Goal: Task Accomplishment & Management: Use online tool/utility

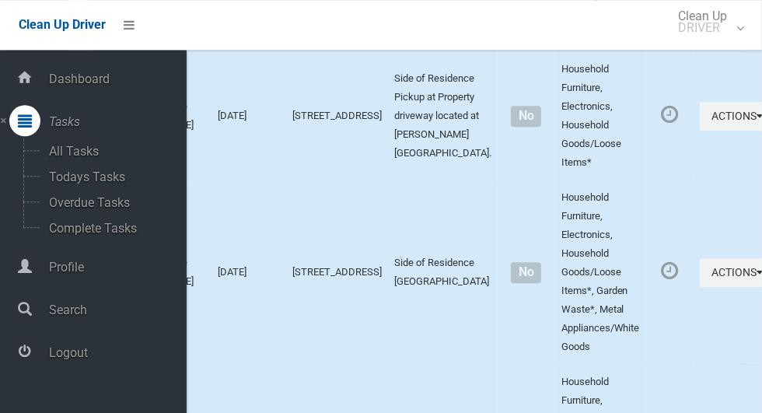
scroll to position [5210, 0]
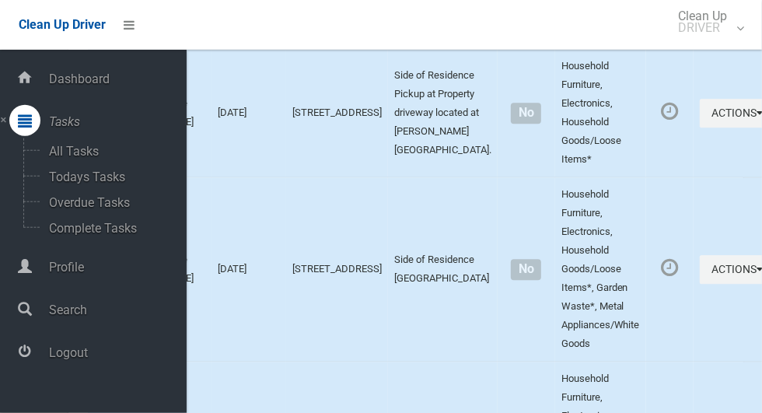
click at [71, 354] on span "Logout" at bounding box center [115, 352] width 142 height 15
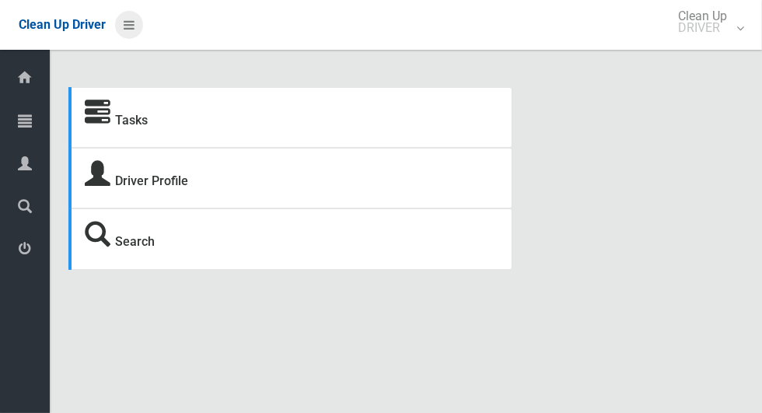
click at [126, 32] on icon at bounding box center [129, 25] width 11 height 26
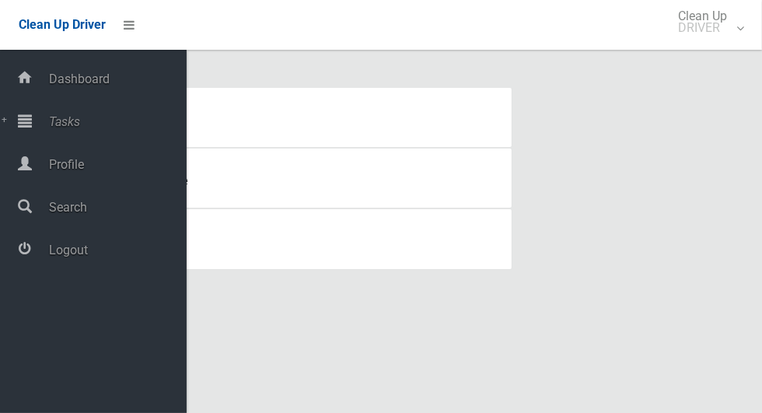
click at [60, 116] on span "Tasks" at bounding box center [115, 121] width 142 height 15
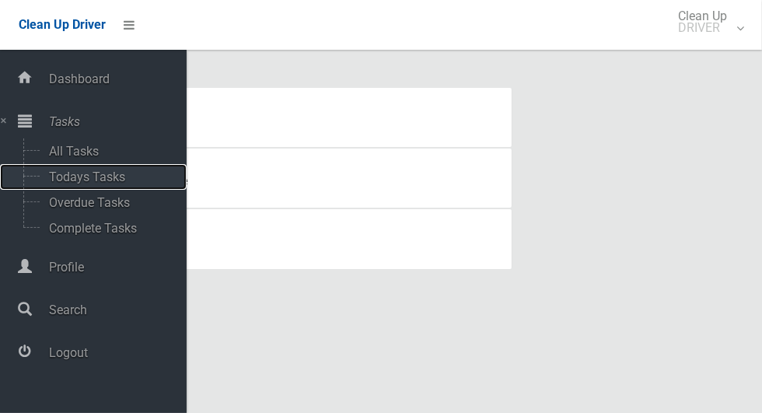
click at [68, 177] on span "Todays Tasks" at bounding box center [108, 176] width 129 height 15
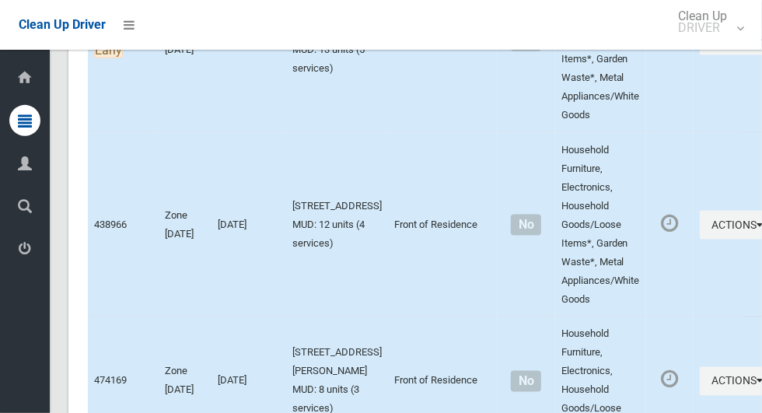
scroll to position [6325, 0]
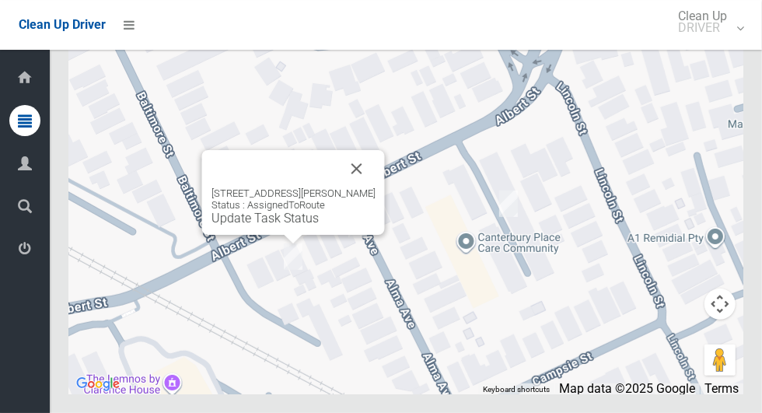
click at [362, 187] on button "Close" at bounding box center [356, 168] width 37 height 37
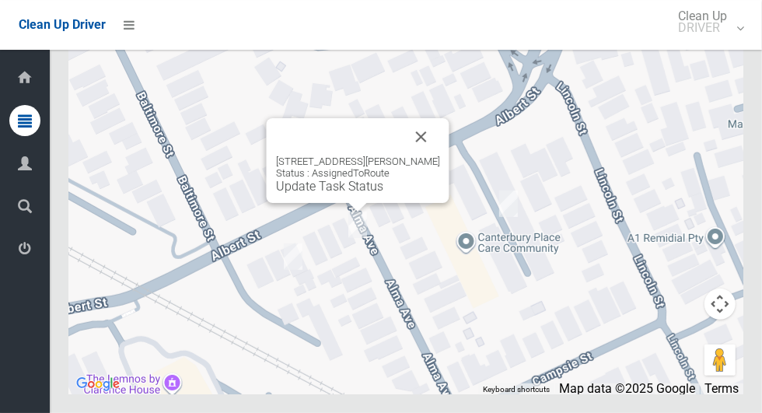
click at [413, 155] on button "Close" at bounding box center [421, 136] width 37 height 37
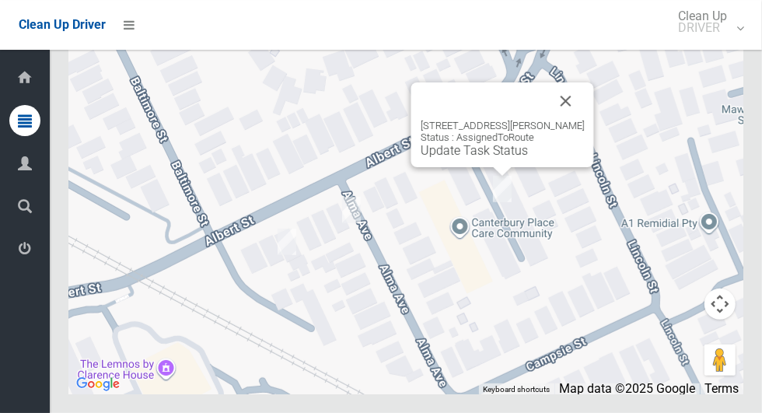
click at [579, 120] on button "Close" at bounding box center [565, 100] width 37 height 37
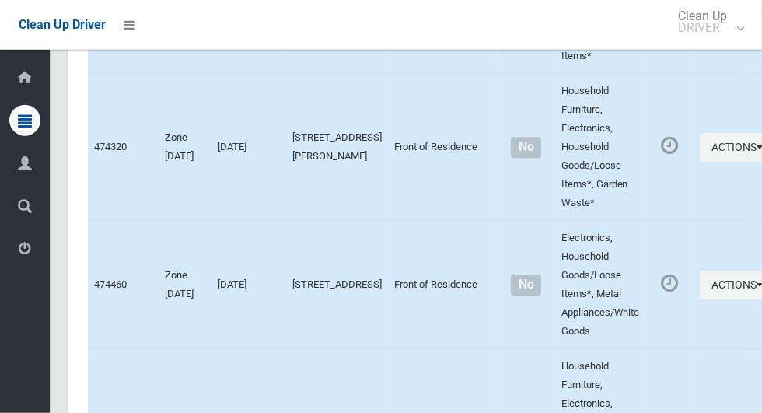
scroll to position [2504, 0]
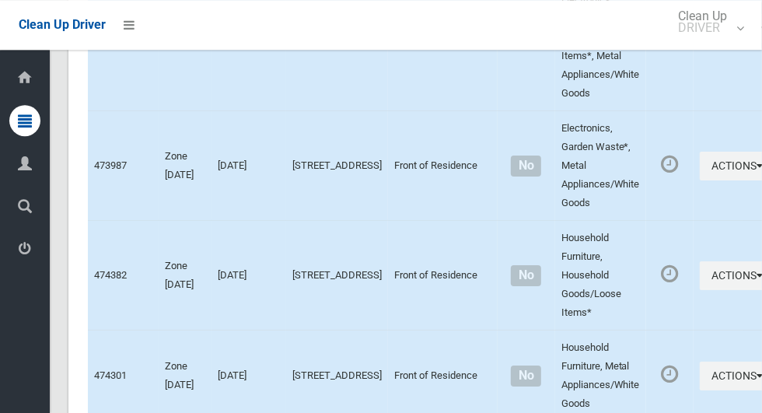
click at [498, 412] on td "No" at bounding box center [527, 375] width 58 height 91
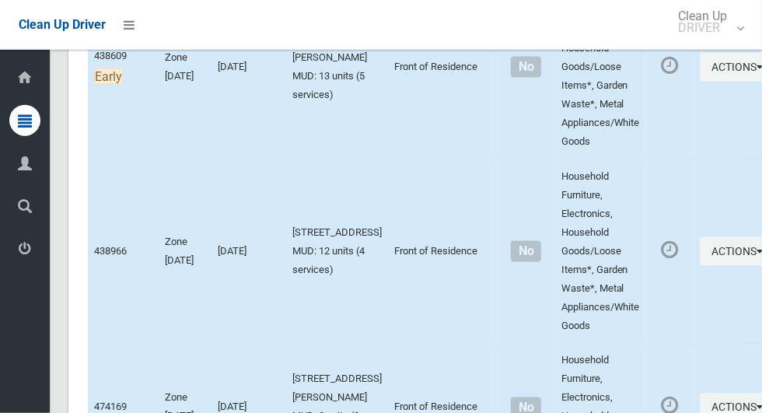
scroll to position [4238, 0]
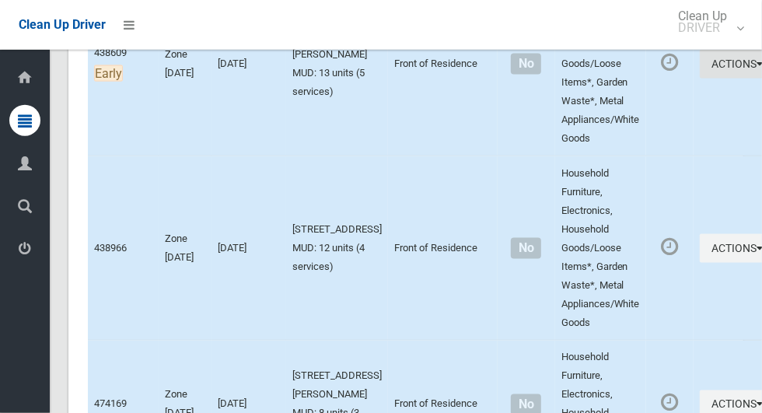
click at [756, 69] on icon "button" at bounding box center [759, 63] width 6 height 11
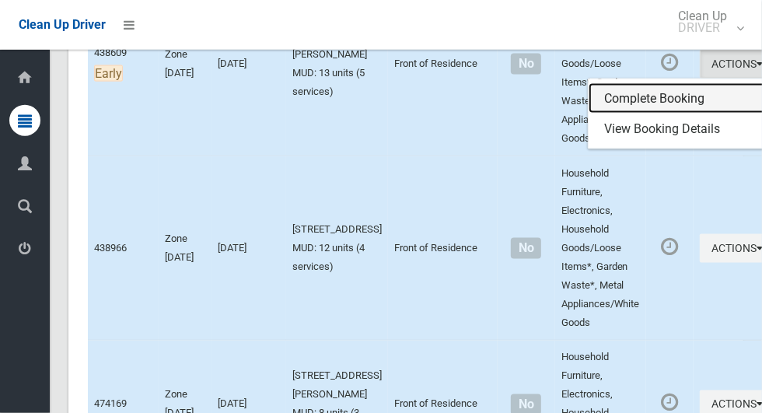
click at [600, 114] on link "Complete Booking" at bounding box center [681, 98] width 185 height 31
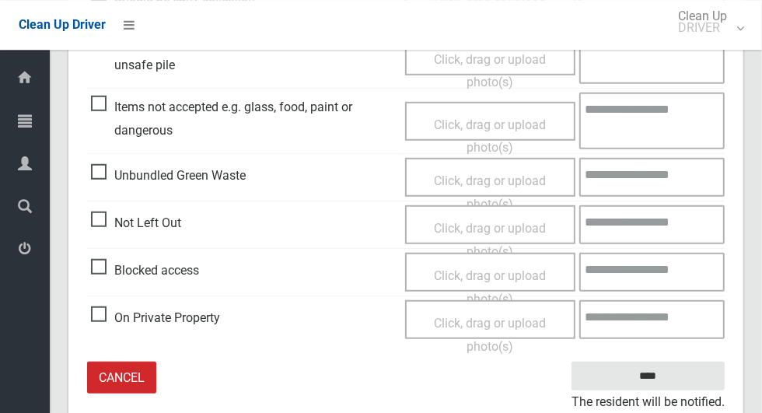
scroll to position [525, 0]
click at [507, 225] on span "Click, drag or upload photo(s)" at bounding box center [490, 239] width 112 height 38
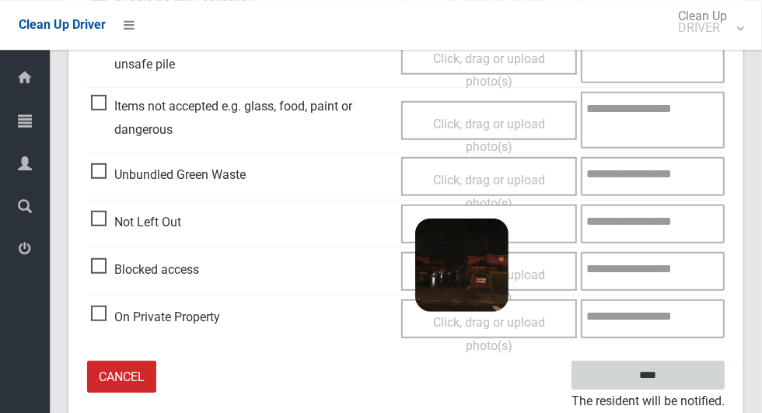
click at [659, 377] on input "****" at bounding box center [647, 375] width 153 height 29
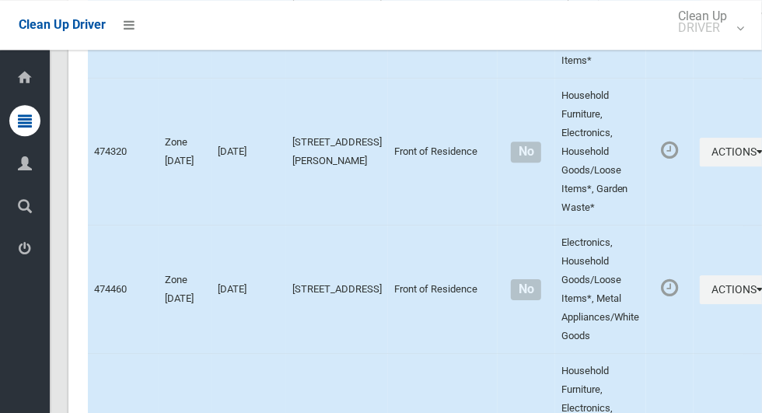
scroll to position [6325, 0]
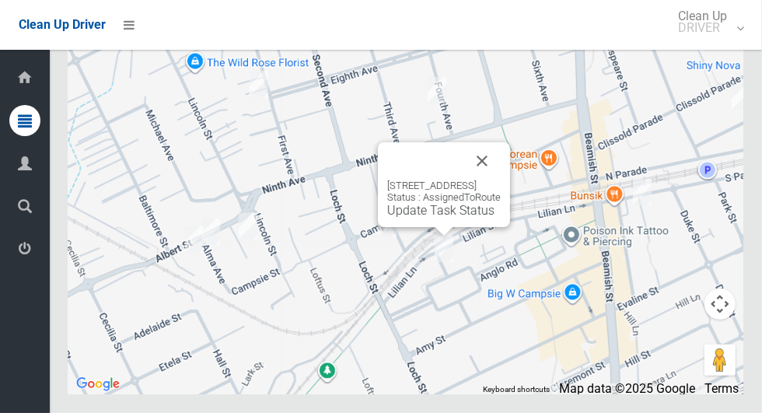
click at [501, 180] on button "Close" at bounding box center [481, 160] width 37 height 37
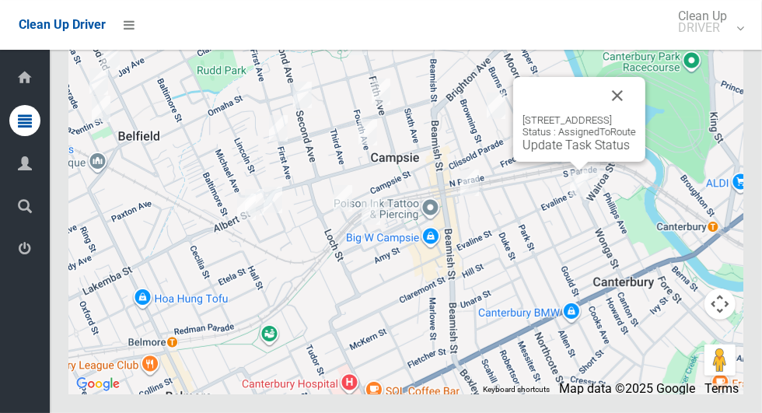
click at [636, 114] on button "Close" at bounding box center [617, 95] width 37 height 37
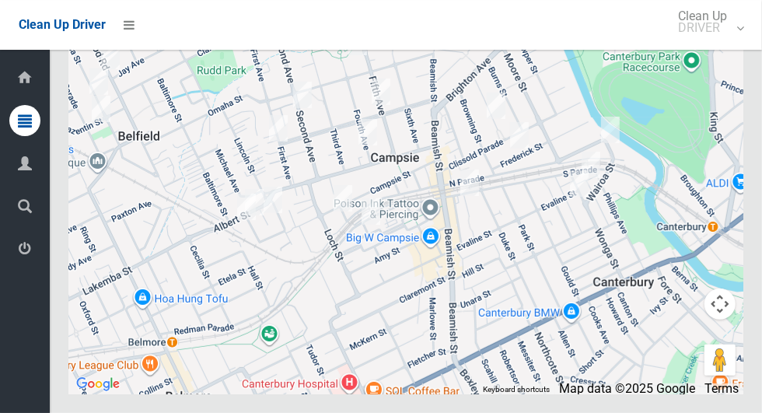
click at [658, 138] on div at bounding box center [405, 199] width 675 height 389
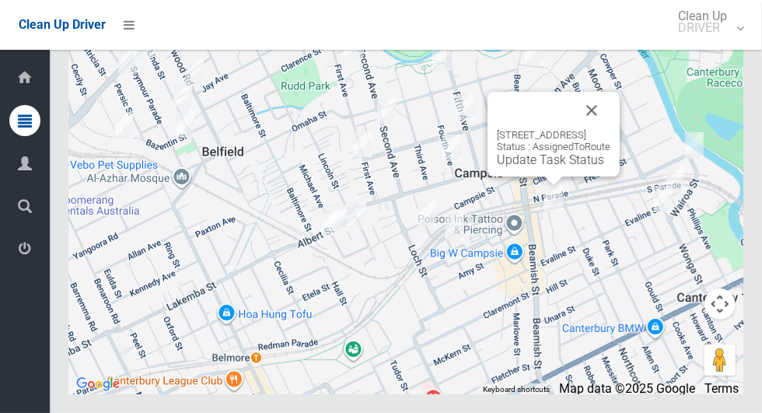
click at [610, 129] on button "Close" at bounding box center [591, 110] width 37 height 37
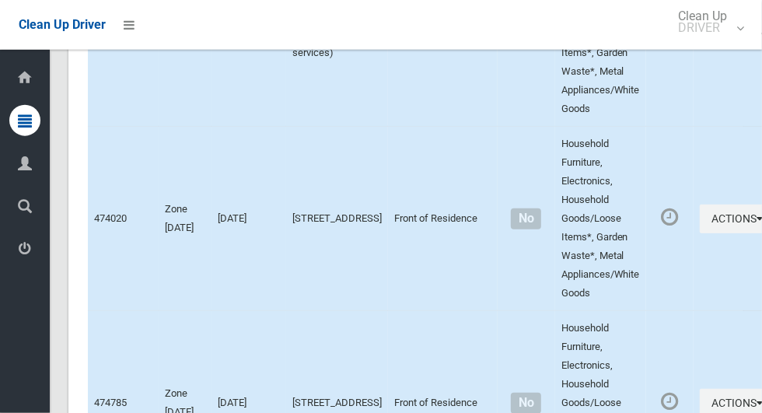
scroll to position [3428, 0]
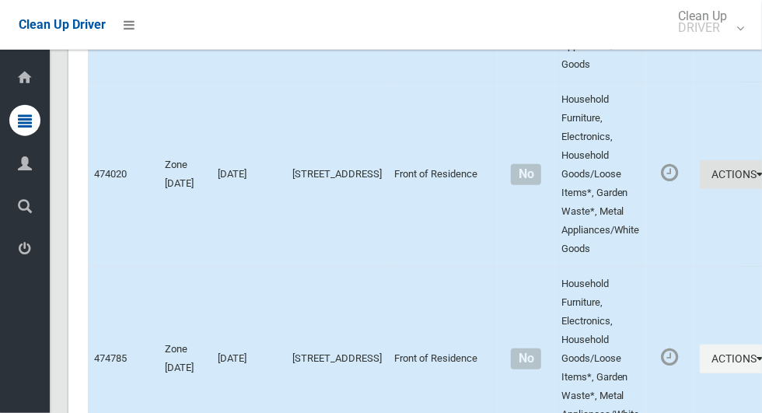
click at [700, 189] on button "Actions" at bounding box center [737, 174] width 75 height 29
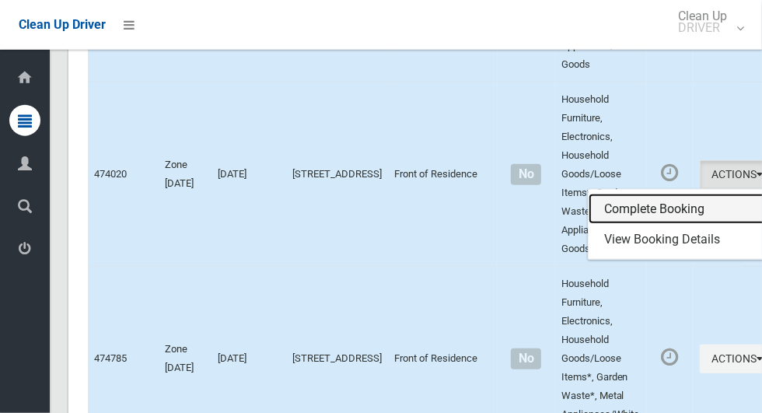
click at [635, 225] on link "Complete Booking" at bounding box center [681, 209] width 185 height 31
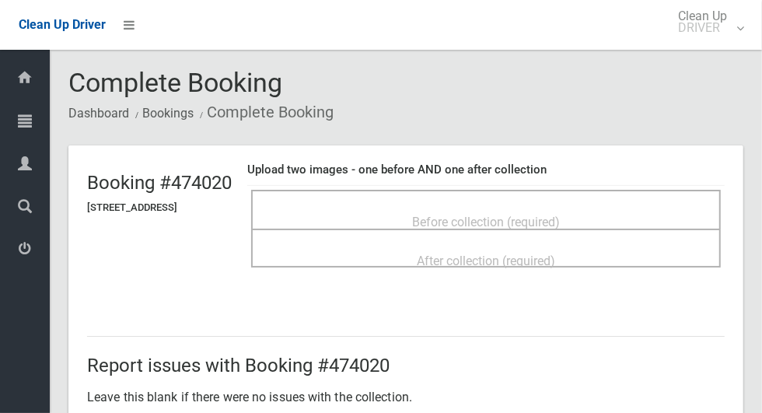
click at [560, 215] on span "Before collection (required)" at bounding box center [486, 222] width 148 height 15
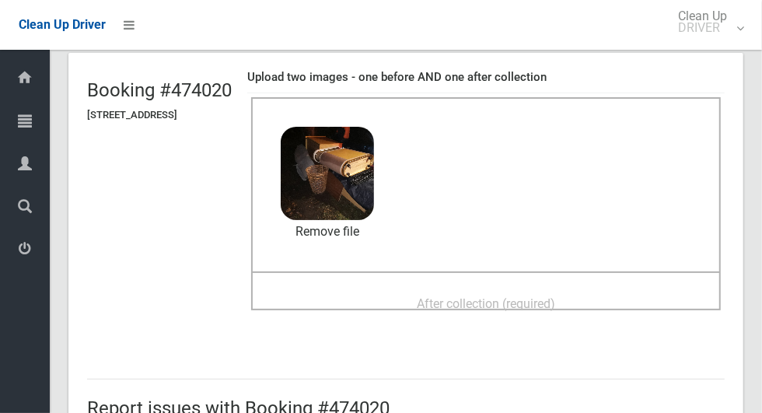
scroll to position [93, 0]
click at [548, 299] on span "After collection (required)" at bounding box center [486, 302] width 138 height 15
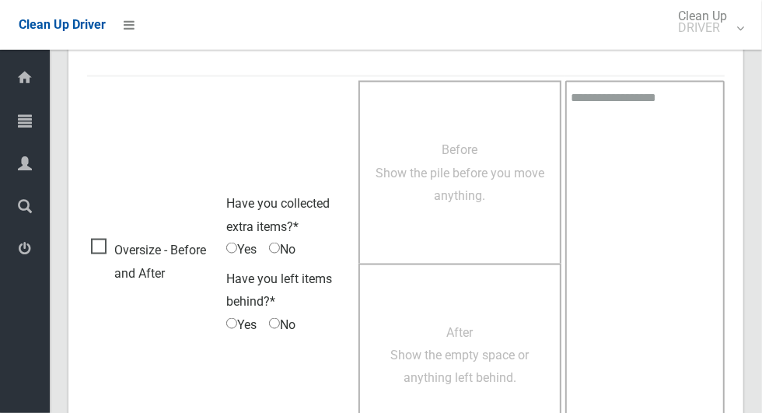
scroll to position [1272, 0]
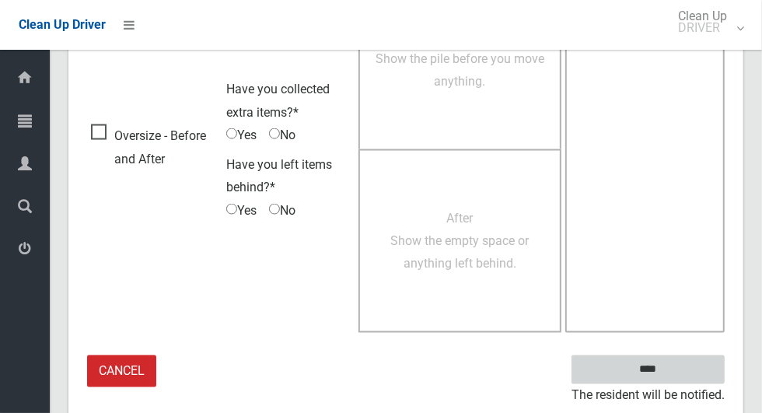
click at [660, 362] on input "****" at bounding box center [647, 369] width 153 height 29
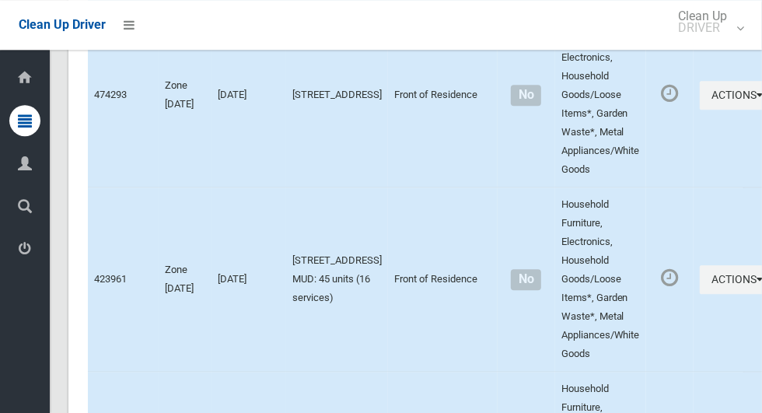
scroll to position [6325, 0]
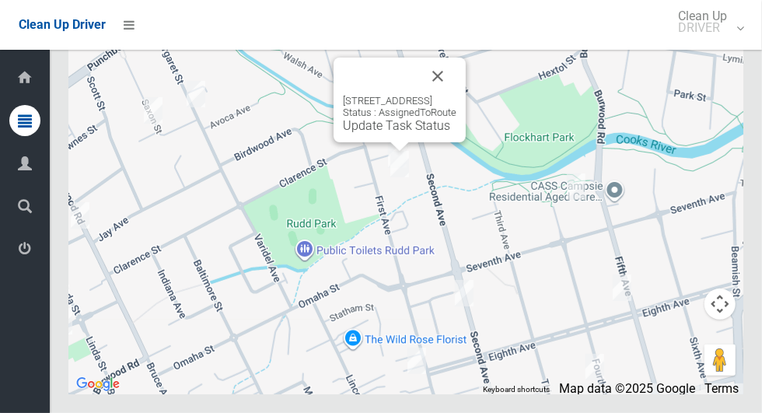
click at [456, 95] on button "Close" at bounding box center [437, 76] width 37 height 37
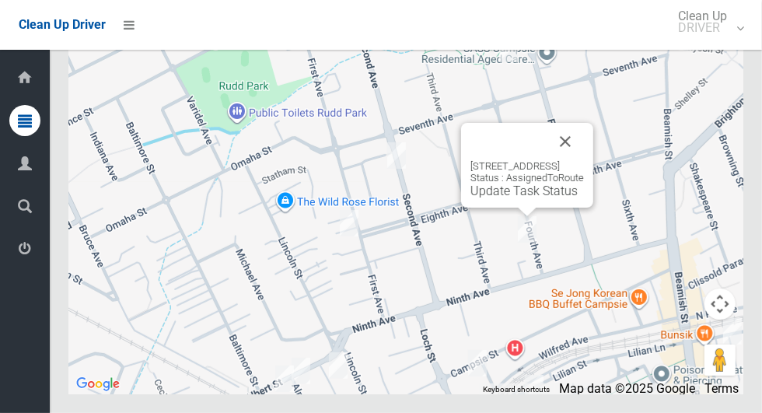
click at [584, 160] on button "Close" at bounding box center [565, 141] width 37 height 37
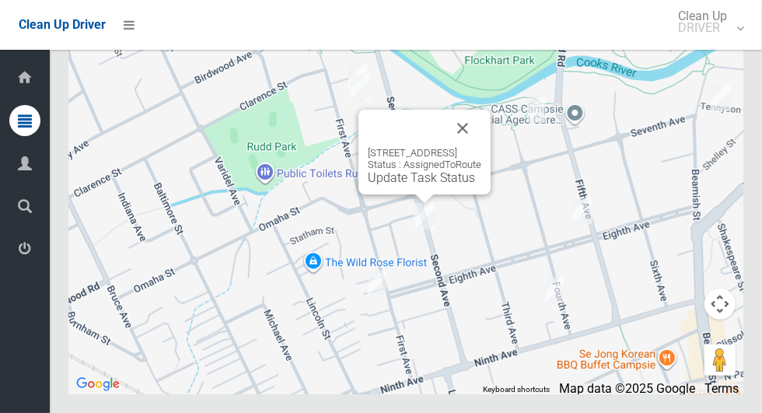
click at [481, 147] on button "Close" at bounding box center [462, 128] width 37 height 37
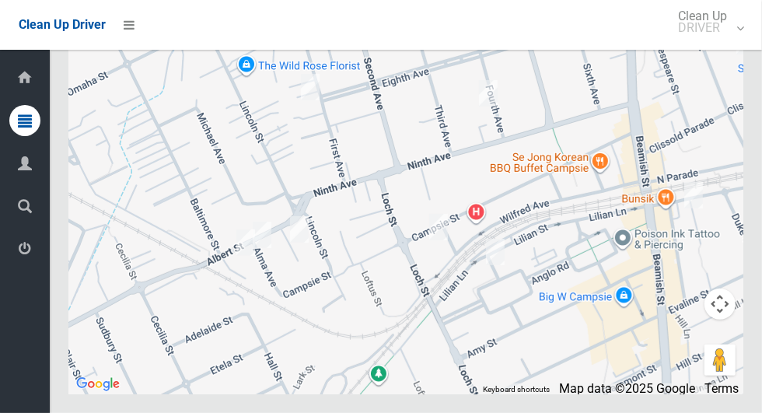
click at [381, 250] on div at bounding box center [405, 199] width 675 height 389
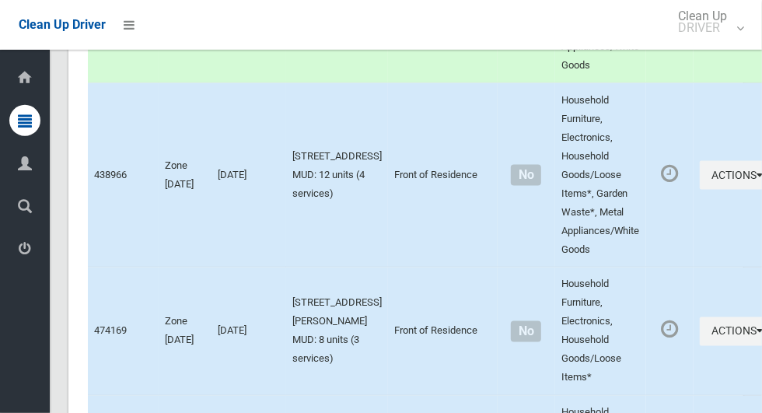
scroll to position [4316, 0]
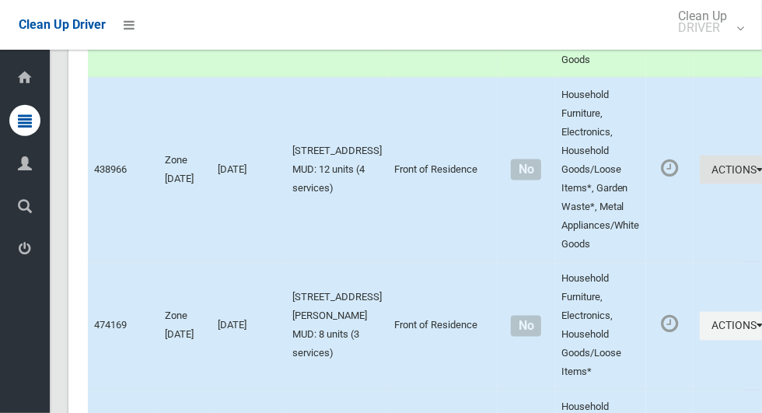
click at [756, 175] on icon "button" at bounding box center [759, 169] width 6 height 11
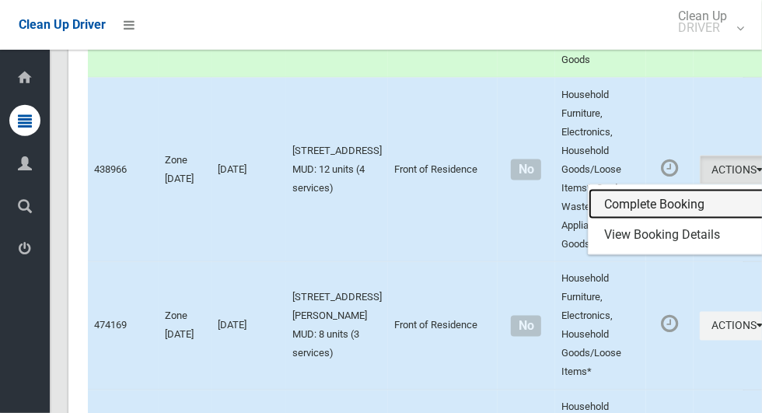
click at [604, 220] on link "Complete Booking" at bounding box center [681, 204] width 185 height 31
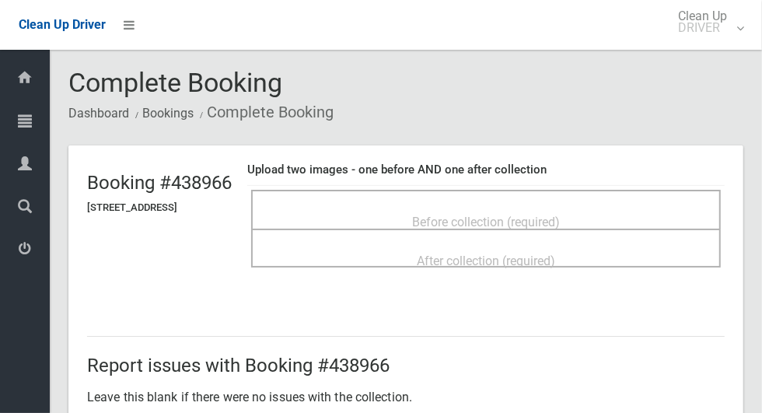
click at [560, 215] on span "Before collection (required)" at bounding box center [486, 222] width 148 height 15
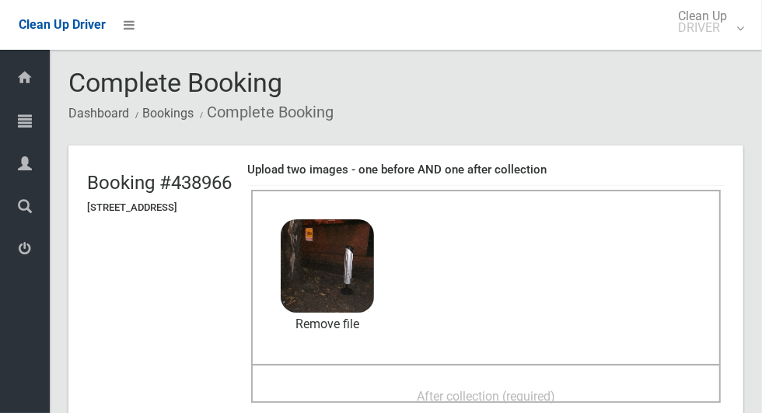
click at [505, 381] on div "After collection (required)" at bounding box center [485, 395] width 435 height 29
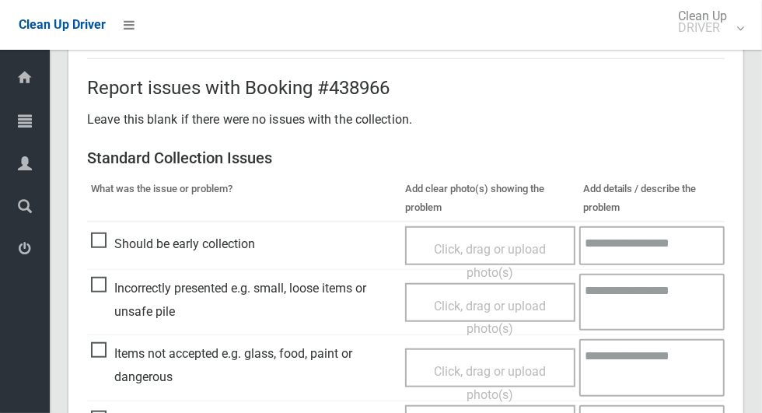
scroll to position [803, 0]
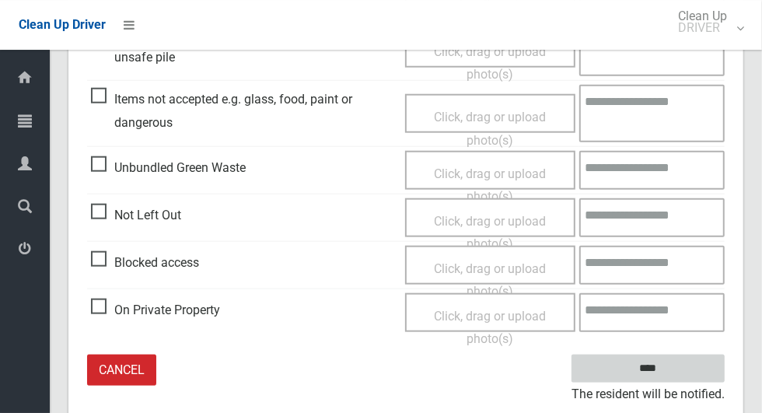
click at [675, 375] on input "****" at bounding box center [647, 369] width 153 height 29
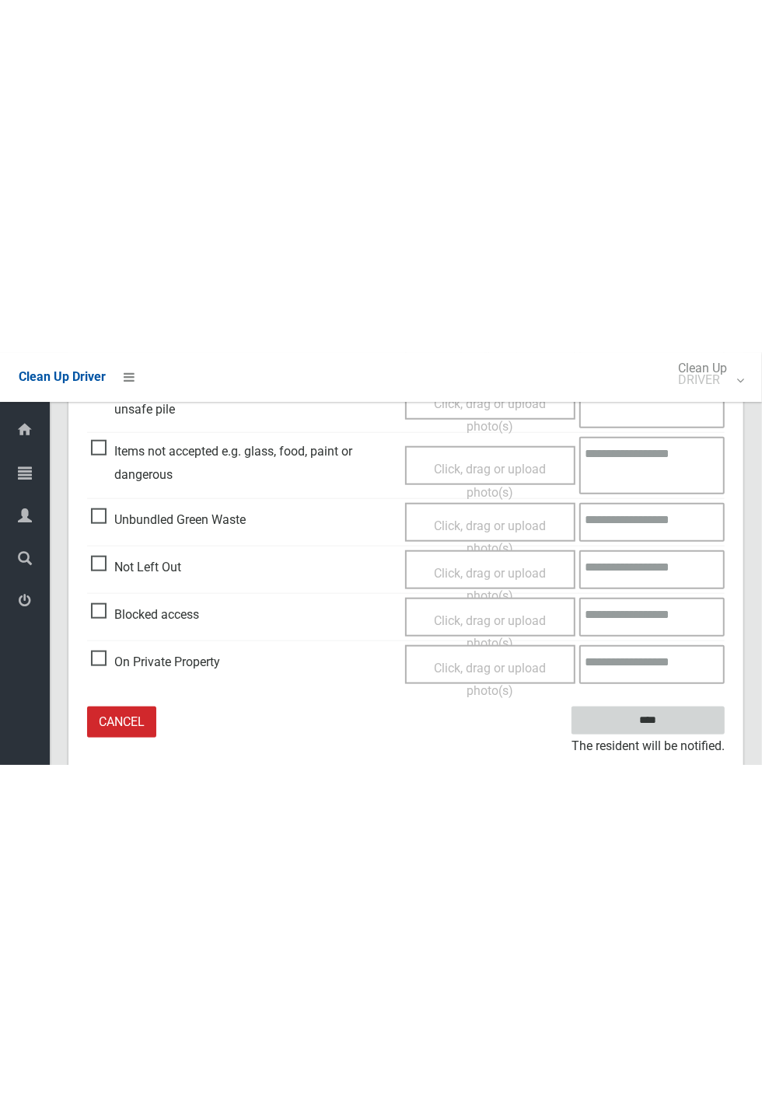
scroll to position [144, 0]
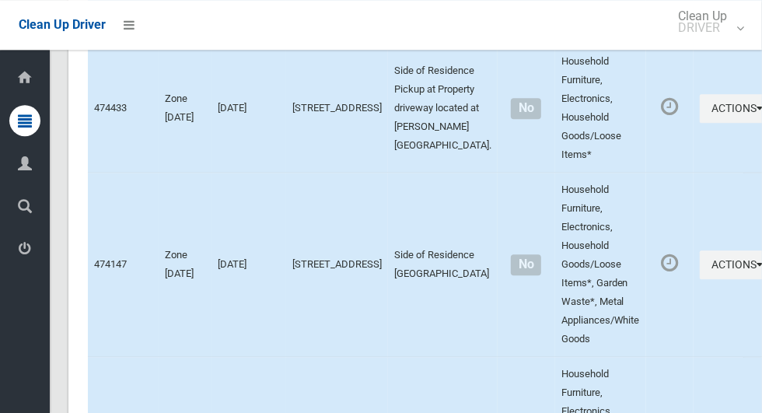
scroll to position [5214, 0]
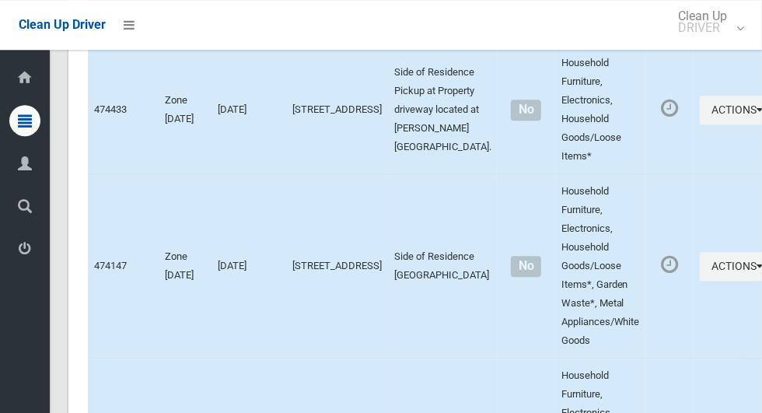
click at [756, 115] on icon "button" at bounding box center [759, 109] width 6 height 11
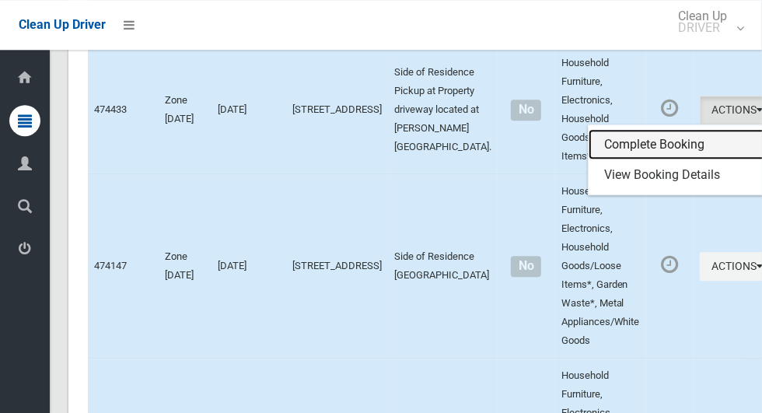
click at [639, 160] on link "Complete Booking" at bounding box center [681, 144] width 185 height 31
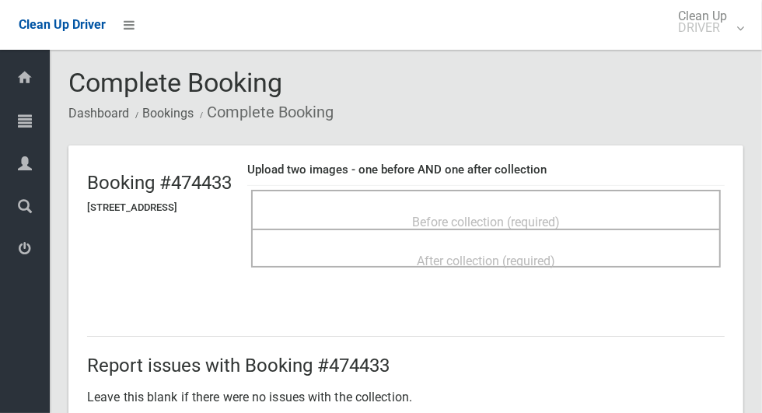
click at [492, 215] on span "Before collection (required)" at bounding box center [486, 222] width 148 height 15
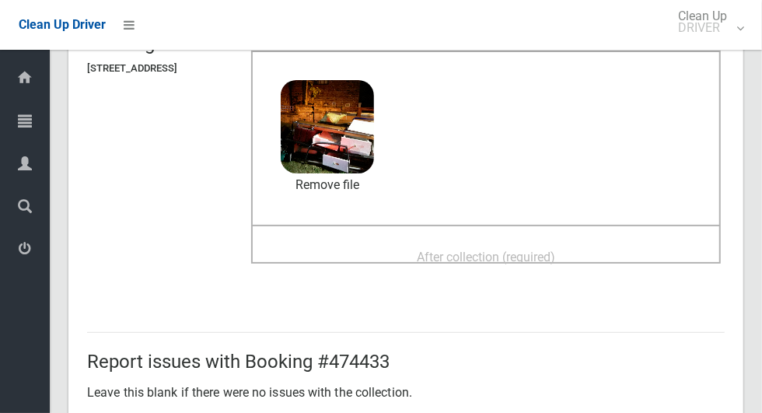
scroll to position [140, 0]
click at [555, 249] on span "After collection (required)" at bounding box center [486, 256] width 138 height 15
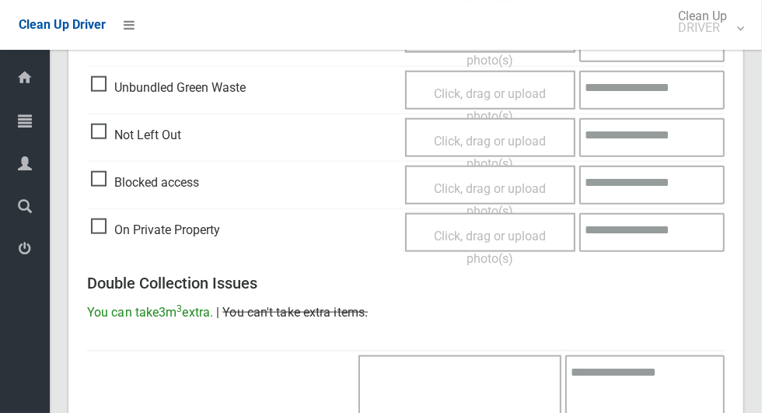
scroll to position [1272, 0]
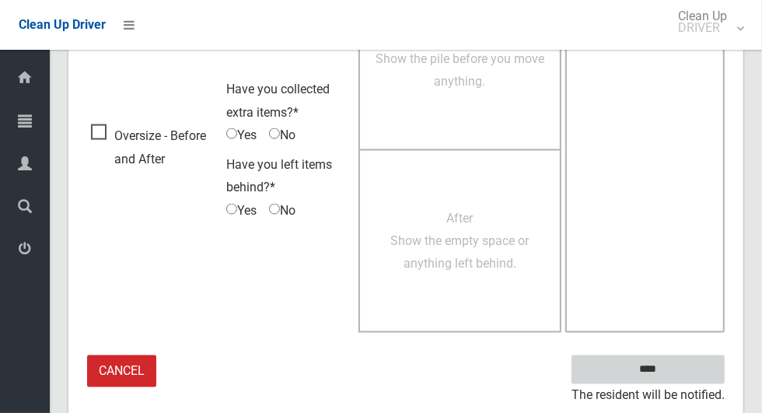
click at [648, 365] on input "****" at bounding box center [647, 369] width 153 height 29
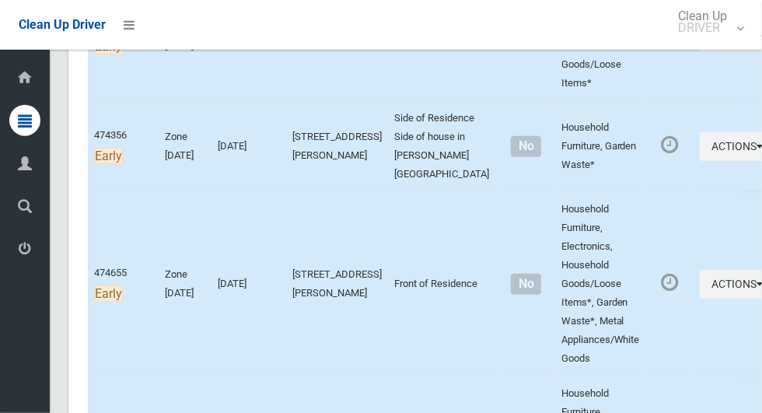
scroll to position [602, 0]
click at [700, 160] on button "Actions" at bounding box center [737, 145] width 75 height 29
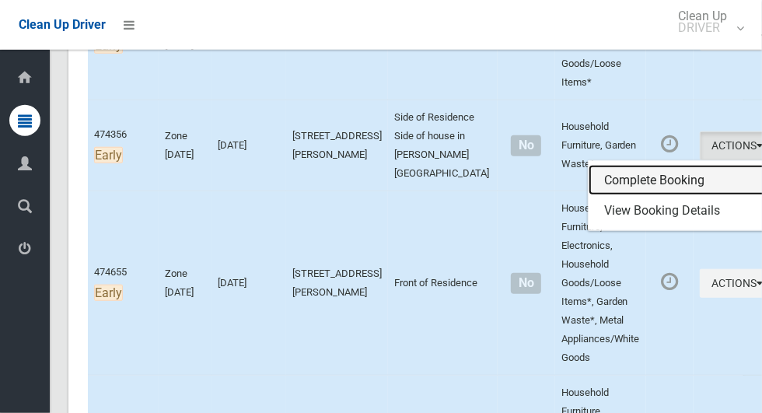
click at [642, 182] on link "Complete Booking" at bounding box center [681, 180] width 185 height 31
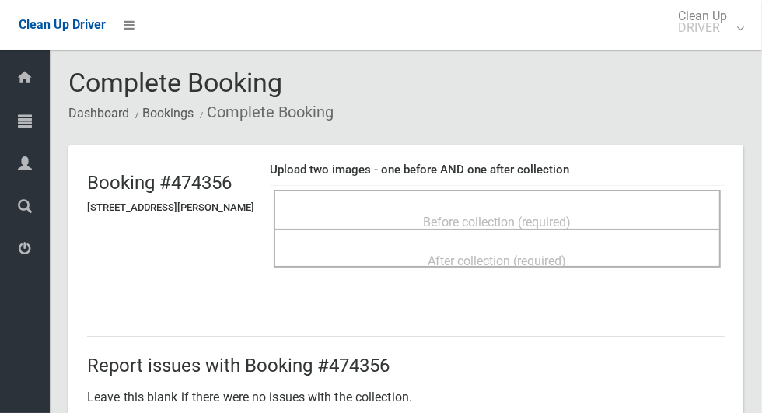
click at [607, 211] on div "Before collection (required)" at bounding box center [497, 221] width 413 height 29
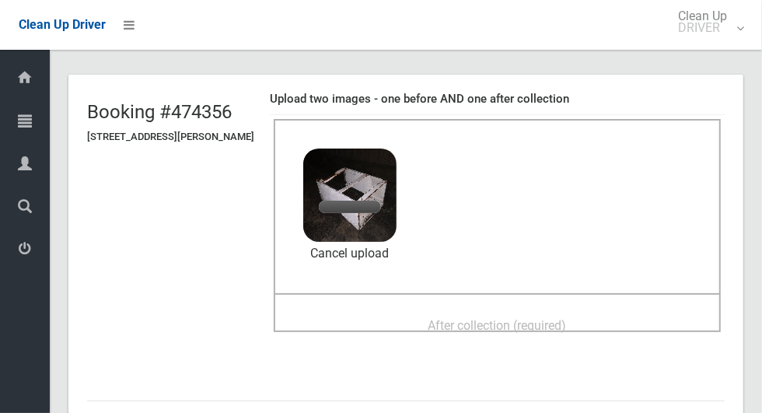
scroll to position [73, 0]
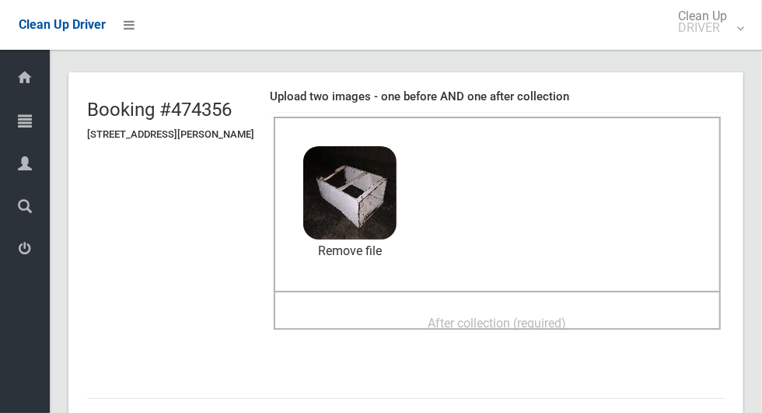
click at [526, 316] on span "After collection (required)" at bounding box center [497, 323] width 138 height 15
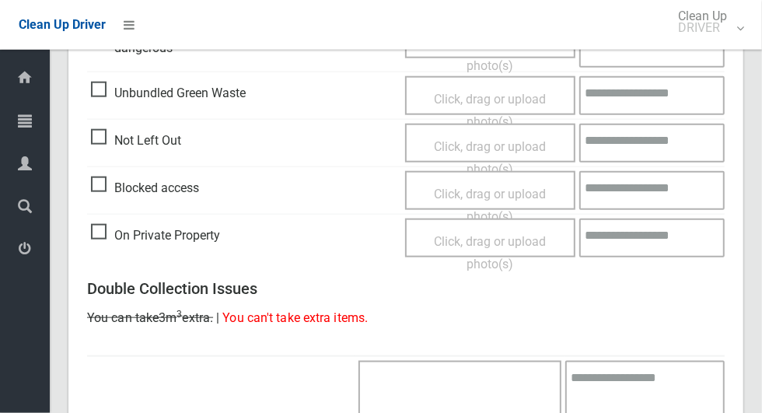
scroll to position [1272, 0]
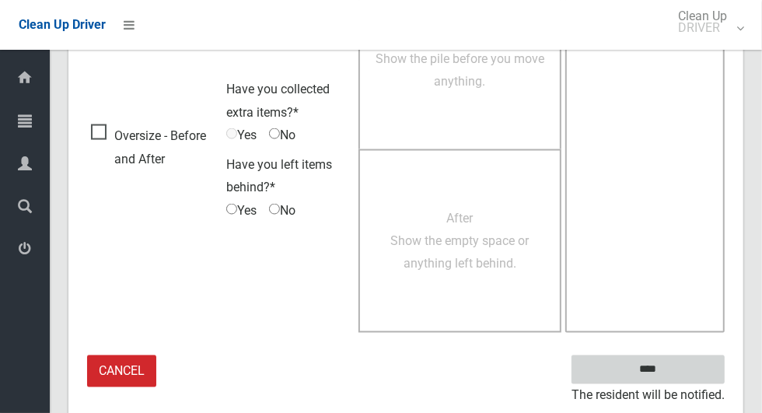
click at [647, 361] on input "****" at bounding box center [647, 369] width 153 height 29
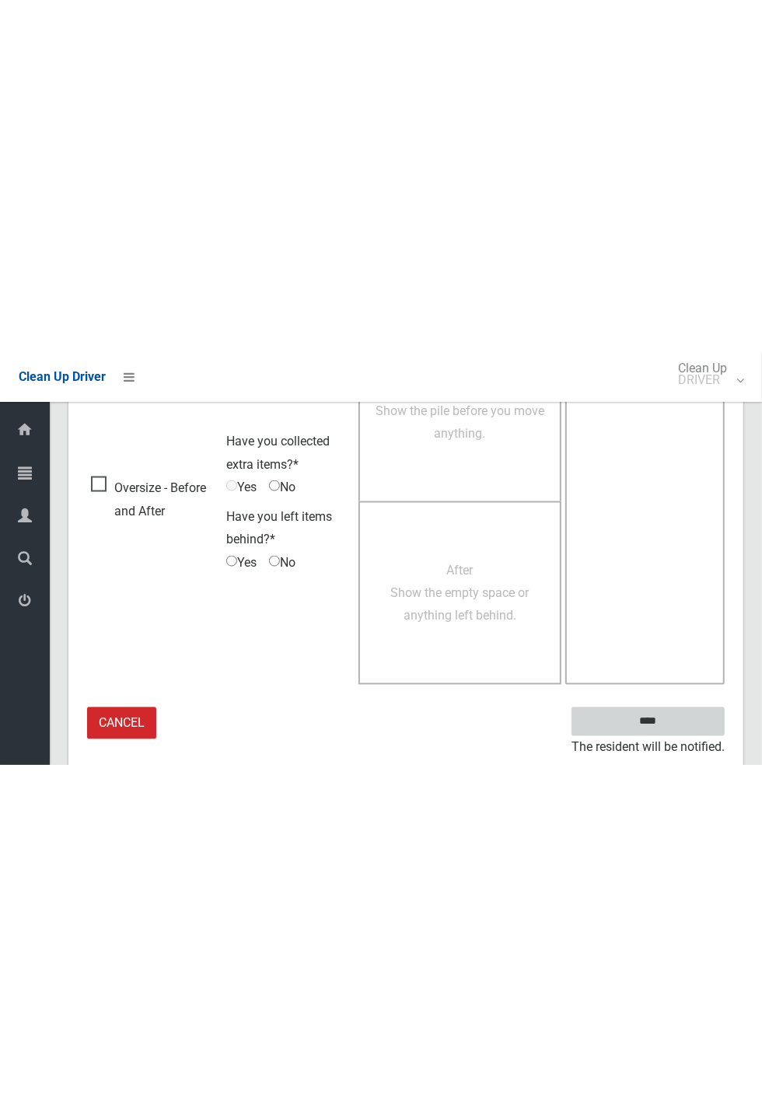
scroll to position [612, 0]
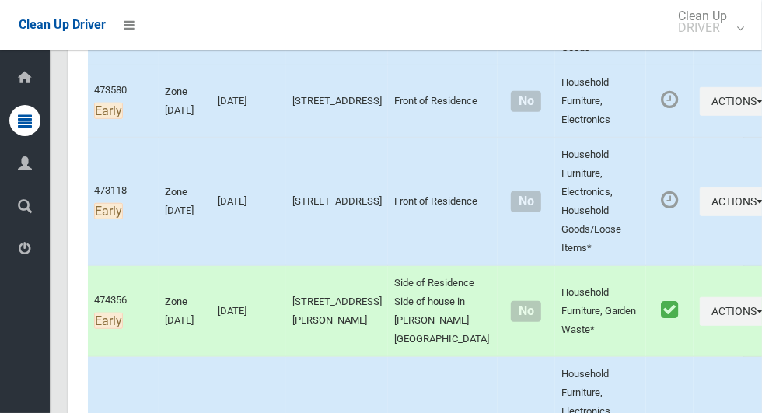
scroll to position [540, 0]
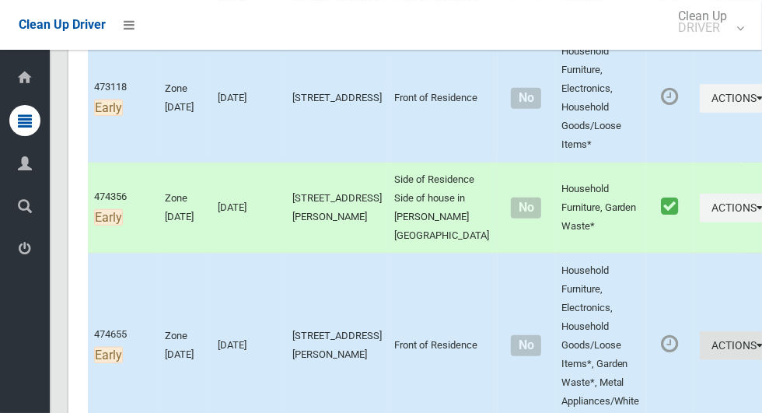
click at [756, 351] on icon "button" at bounding box center [759, 345] width 6 height 11
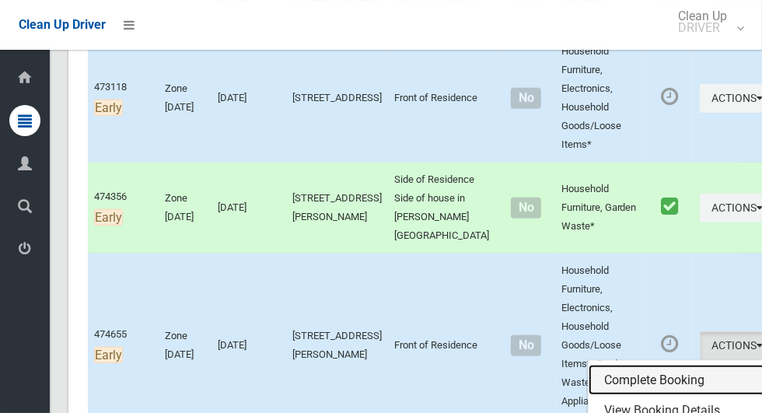
click at [631, 394] on link "Complete Booking" at bounding box center [681, 380] width 185 height 31
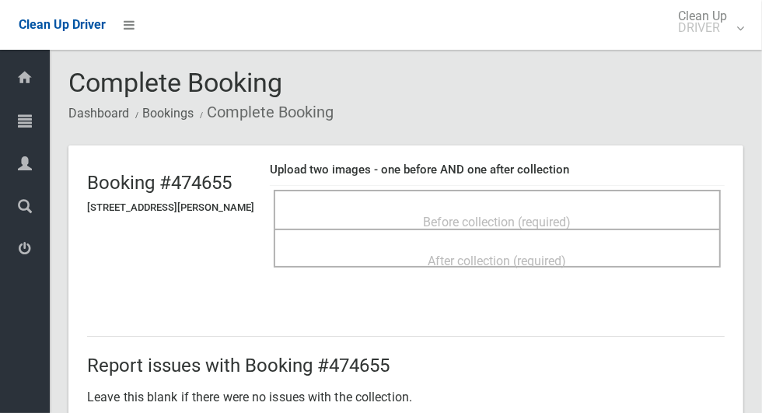
click at [596, 208] on div "Before collection (required)" at bounding box center [497, 221] width 413 height 29
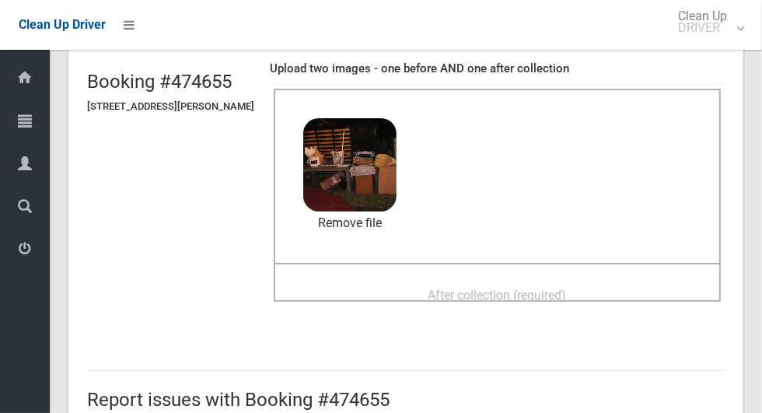
scroll to position [107, 0]
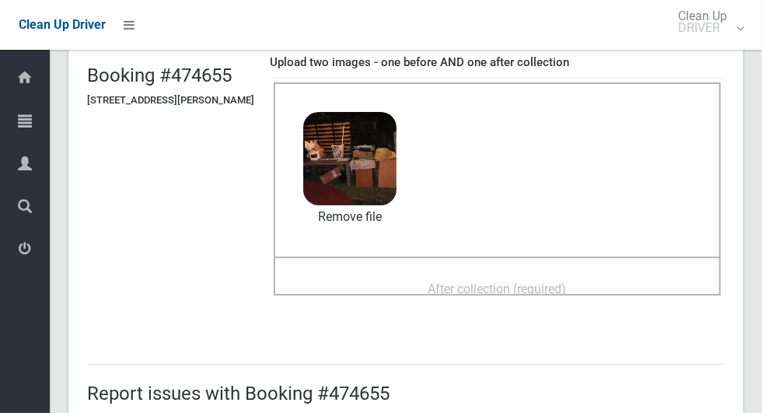
click at [556, 285] on span "After collection (required)" at bounding box center [497, 288] width 138 height 15
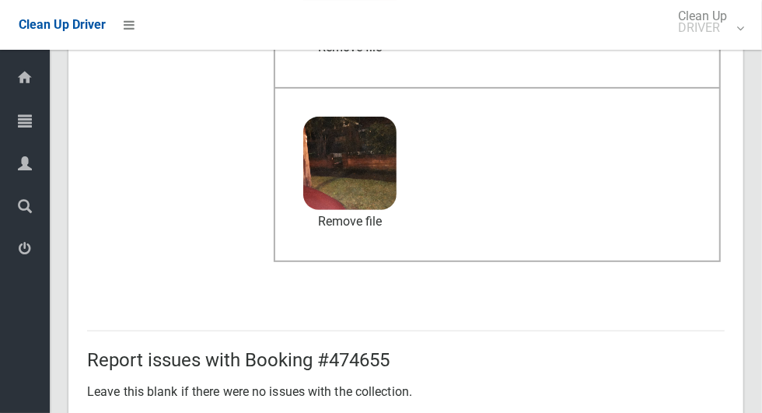
scroll to position [1272, 0]
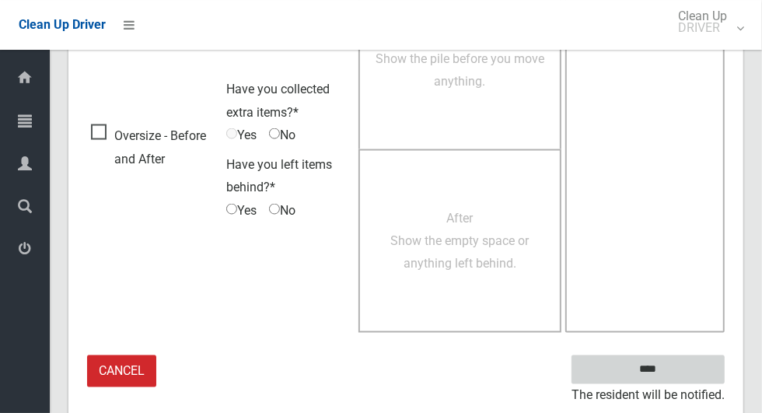
click at [644, 361] on input "****" at bounding box center [647, 369] width 153 height 29
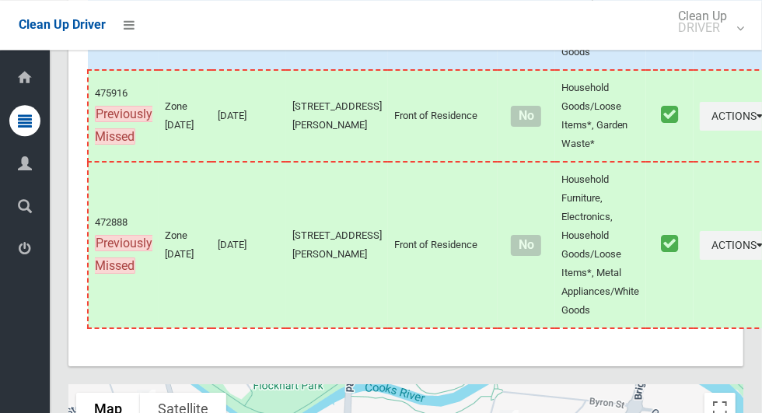
scroll to position [6325, 0]
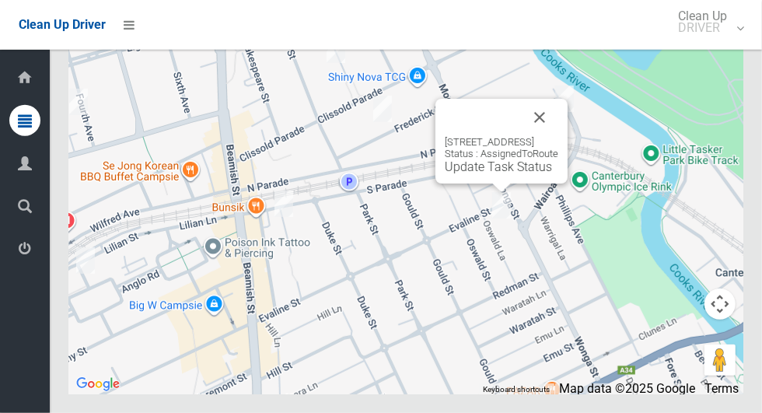
click at [558, 136] on button "Close" at bounding box center [539, 117] width 37 height 37
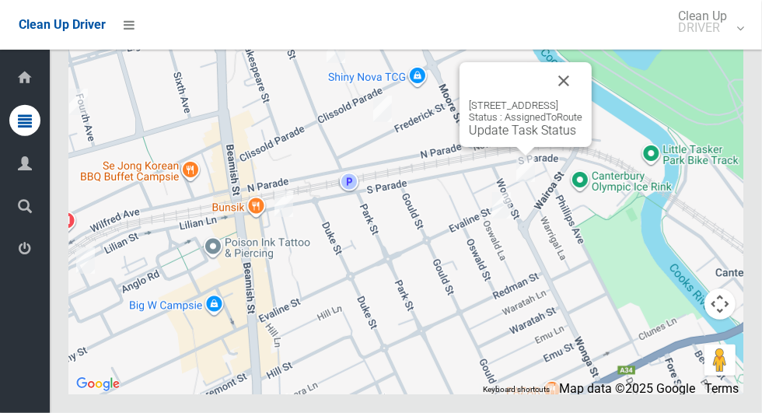
click at [582, 100] on button "Close" at bounding box center [563, 80] width 37 height 37
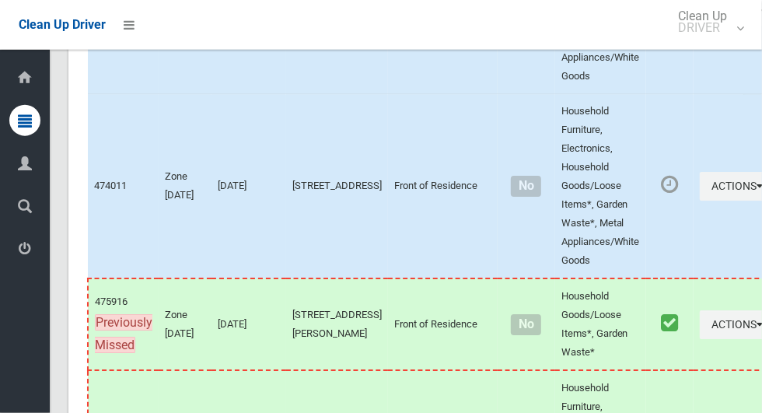
scroll to position [5647, 0]
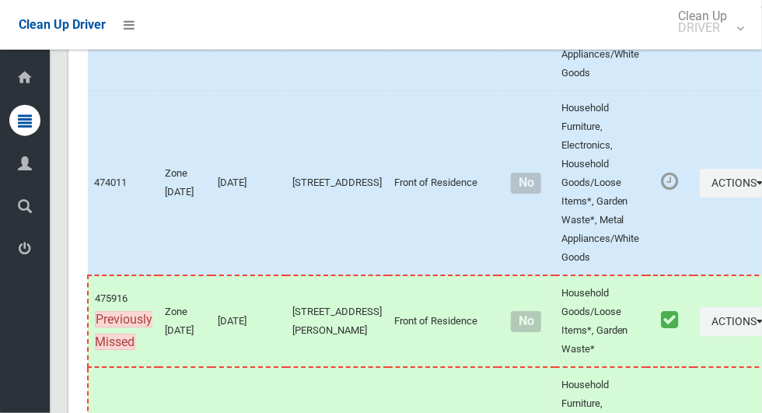
click at [756, 13] on icon "button" at bounding box center [759, 7] width 6 height 11
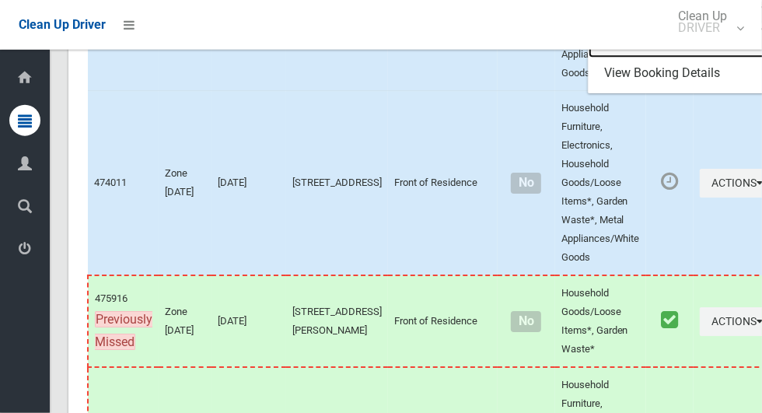
click at [615, 58] on link "Complete Booking" at bounding box center [681, 42] width 185 height 31
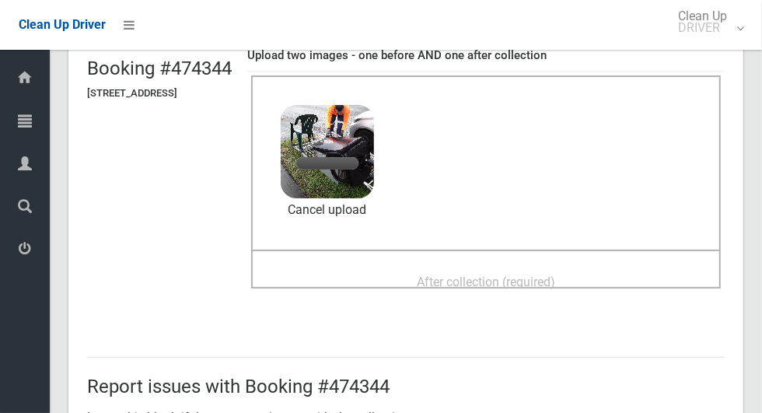
scroll to position [138, 0]
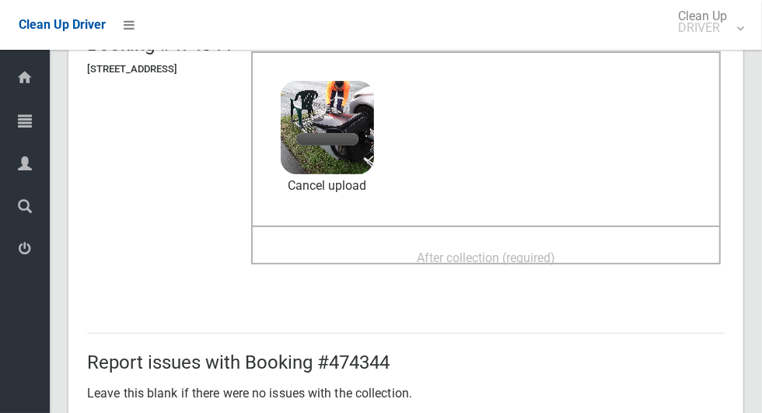
click at [538, 250] on span "After collection (required)" at bounding box center [486, 257] width 138 height 15
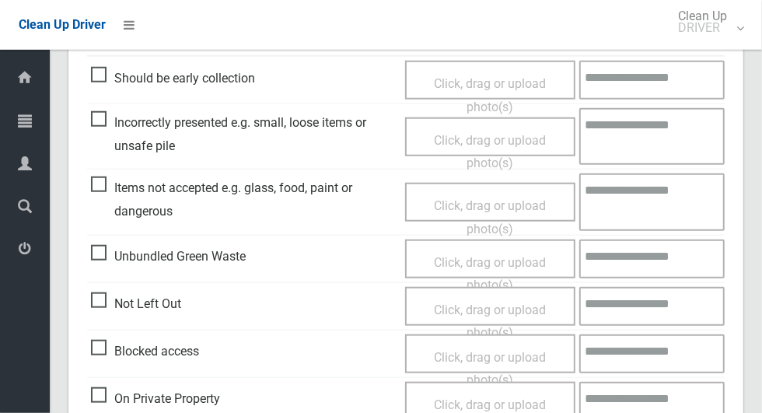
scroll to position [1272, 0]
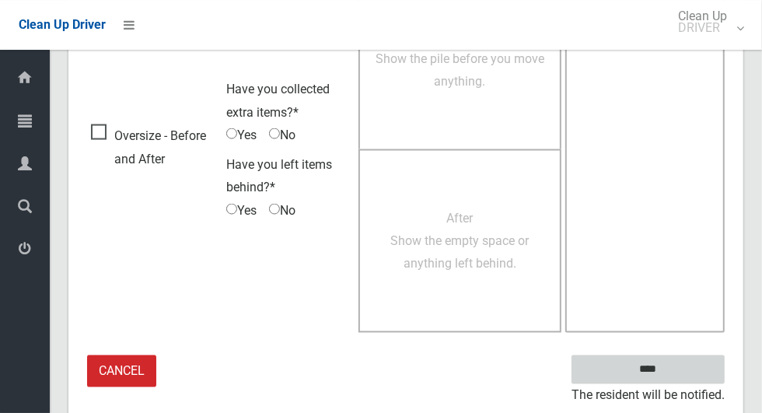
click at [675, 375] on input "****" at bounding box center [647, 369] width 153 height 29
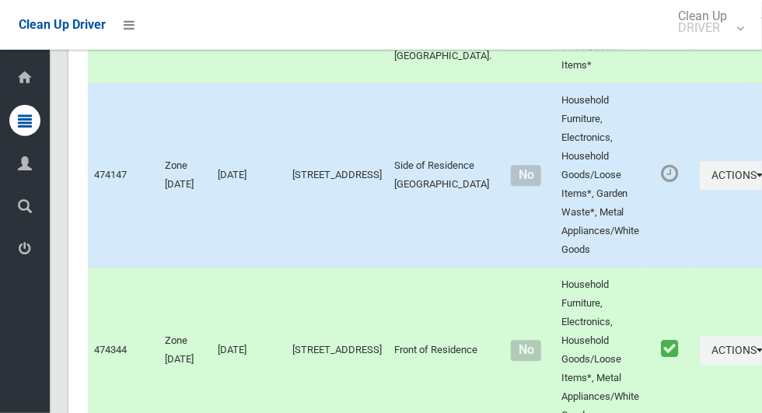
scroll to position [5307, 0]
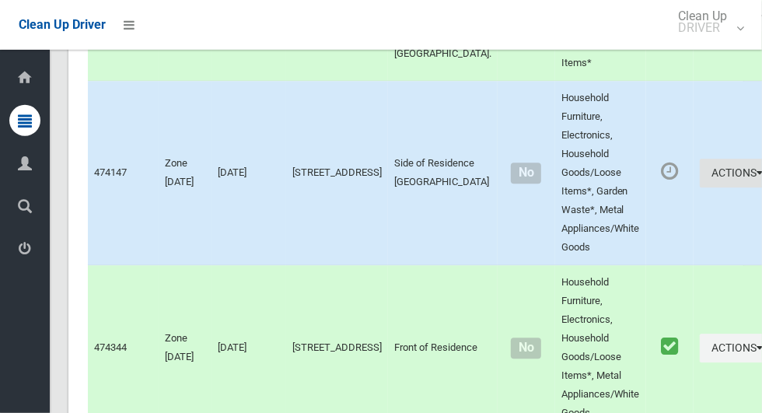
click at [756, 178] on icon "button" at bounding box center [759, 172] width 6 height 11
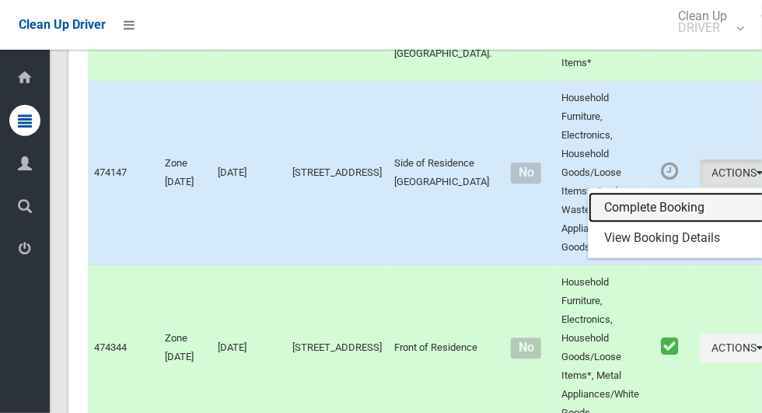
click at [631, 223] on link "Complete Booking" at bounding box center [681, 207] width 185 height 31
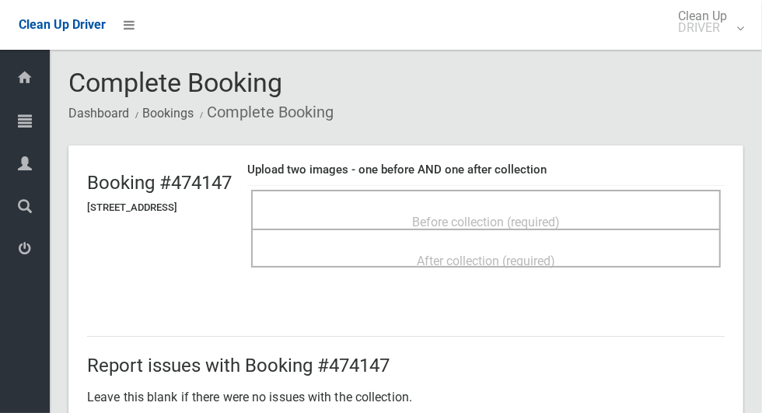
click at [622, 208] on div "Before collection (required)" at bounding box center [485, 221] width 435 height 29
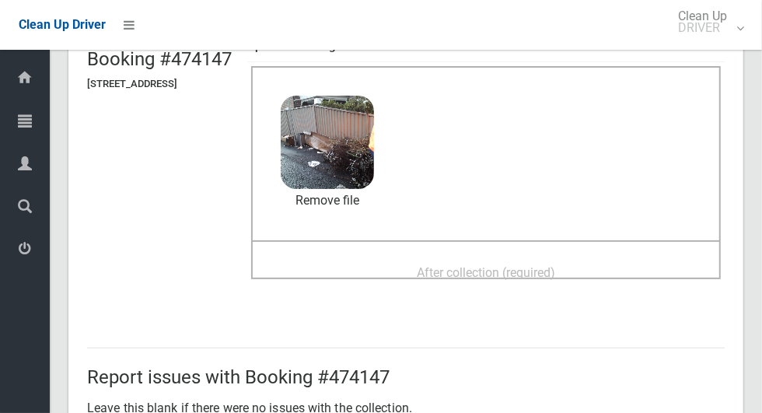
scroll to position [124, 0]
click at [555, 270] on span "After collection (required)" at bounding box center [486, 271] width 138 height 15
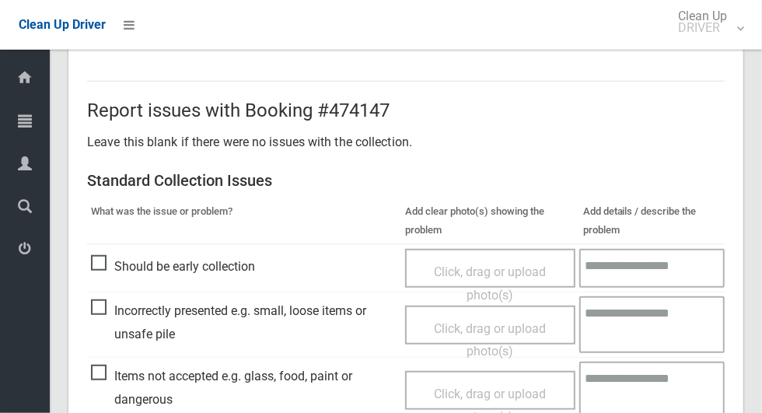
scroll to position [1272, 0]
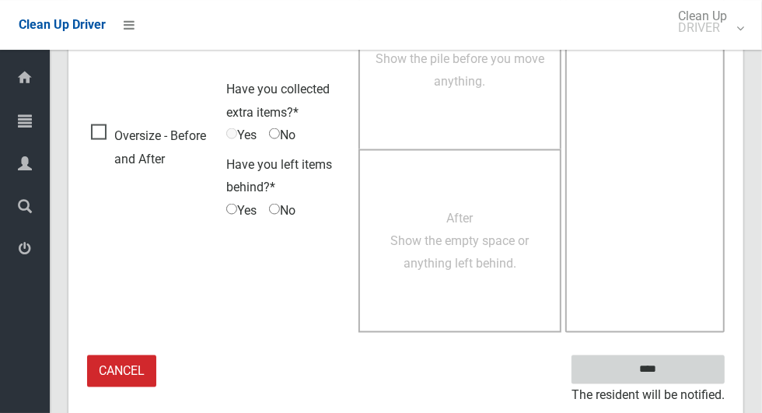
click at [675, 370] on input "****" at bounding box center [647, 369] width 153 height 29
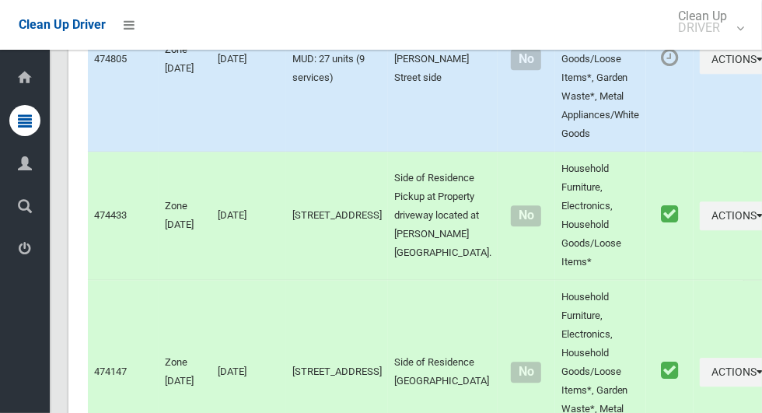
scroll to position [5106, 0]
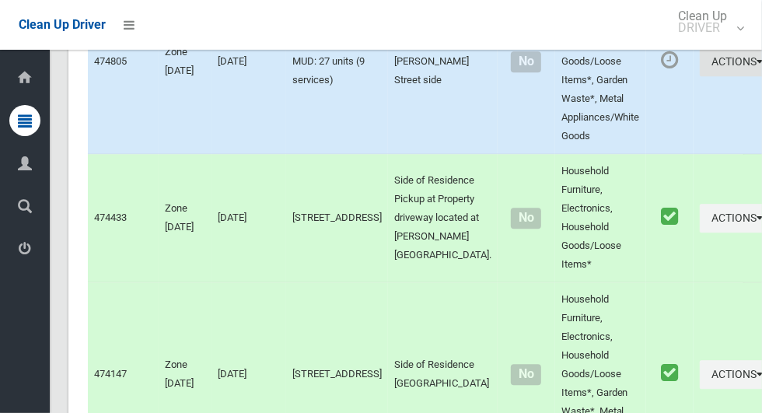
click at [700, 76] on button "Actions" at bounding box center [737, 61] width 75 height 29
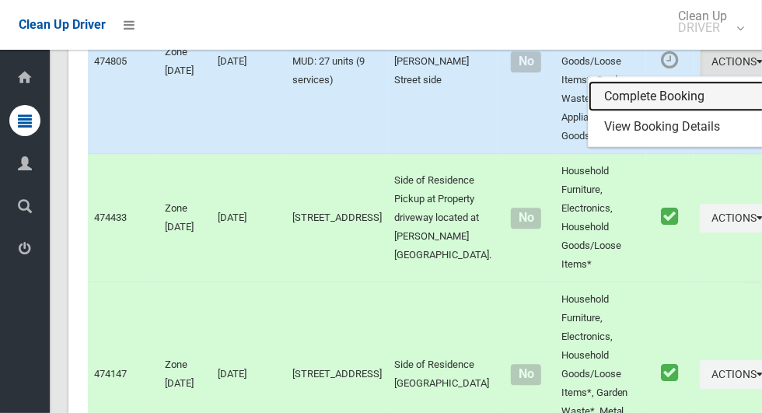
click at [627, 112] on link "Complete Booking" at bounding box center [681, 96] width 185 height 31
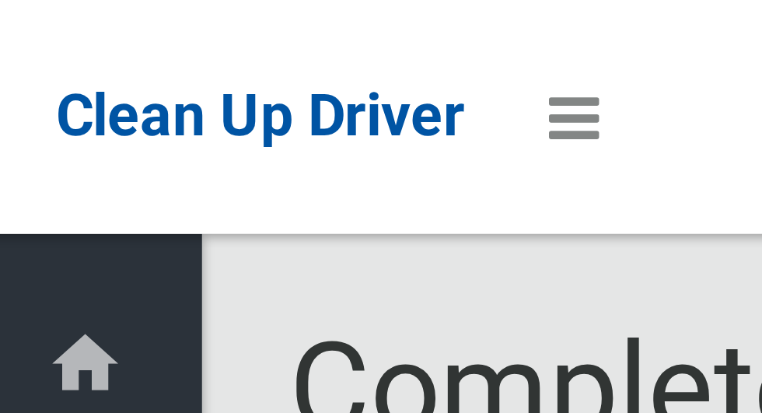
click at [30, 11] on div "Clean Up Driver" at bounding box center [62, 25] width 87 height 50
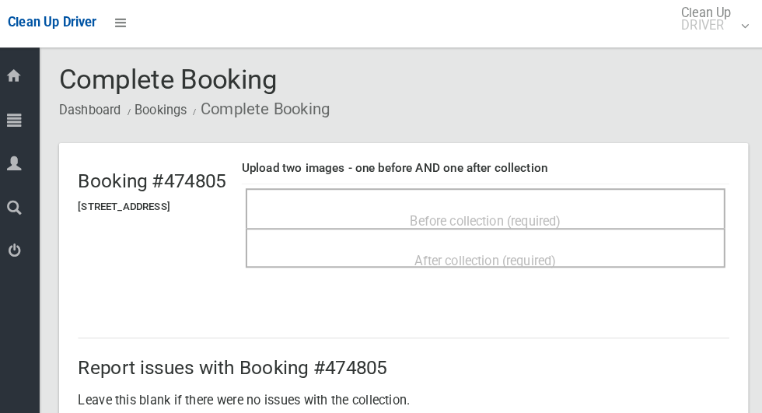
click at [513, 212] on span "Before collection (required)" at bounding box center [486, 219] width 148 height 15
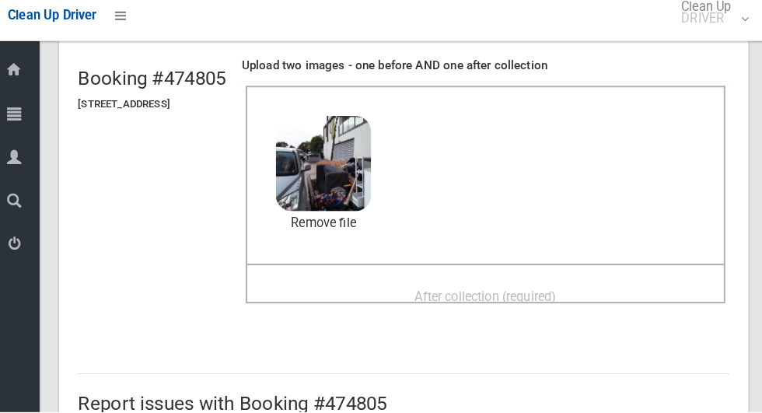
scroll to position [117, 0]
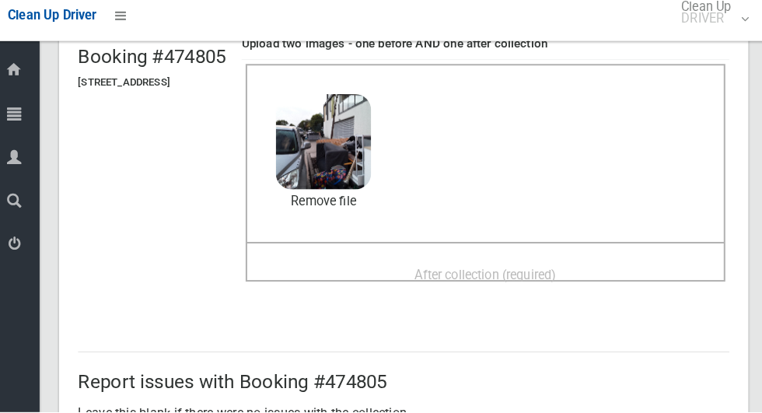
click at [547, 278] on span "After collection (required)" at bounding box center [486, 278] width 138 height 15
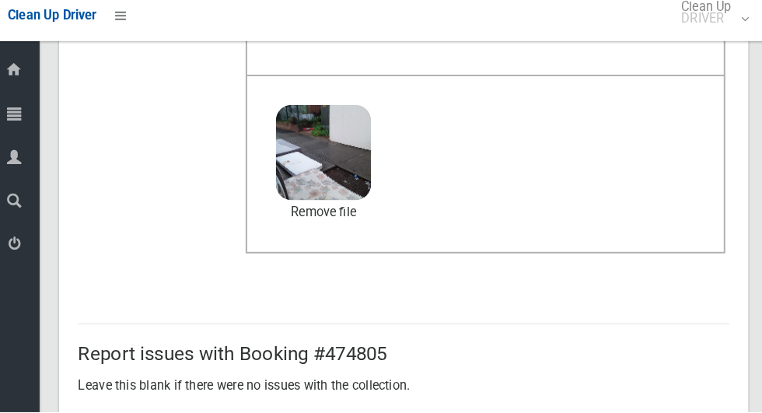
scroll to position [804, 0]
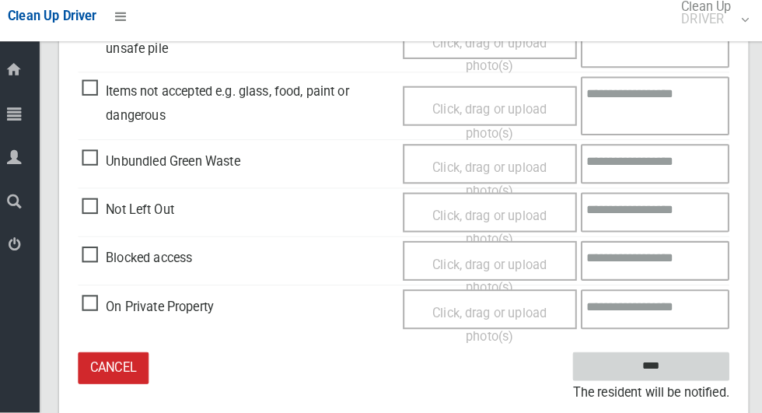
click at [671, 371] on input "****" at bounding box center [647, 368] width 153 height 29
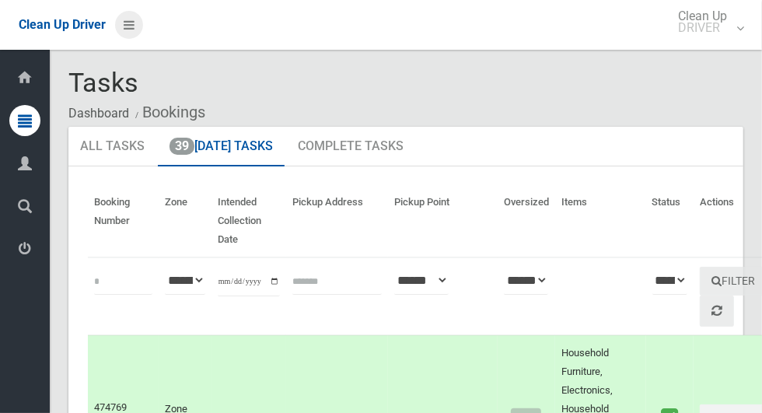
click at [134, 32] on icon at bounding box center [129, 25] width 11 height 26
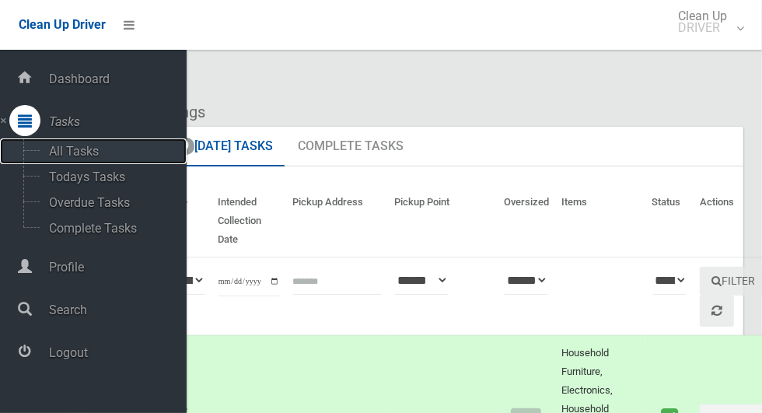
click at [98, 145] on span "All Tasks" at bounding box center [108, 151] width 129 height 15
click at [117, 176] on span "Todays Tasks" at bounding box center [108, 176] width 129 height 15
click at [121, 182] on span "Todays Tasks" at bounding box center [108, 176] width 129 height 15
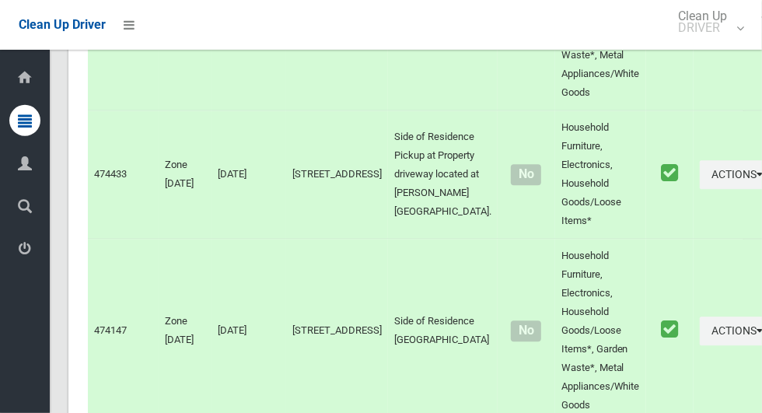
scroll to position [6325, 0]
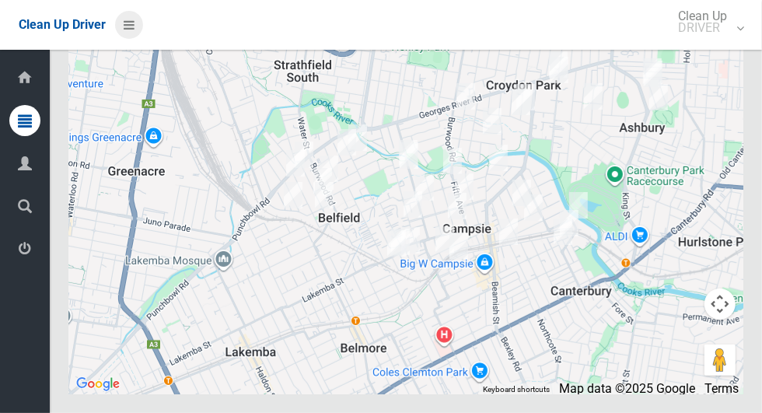
click at [128, 25] on icon at bounding box center [129, 25] width 11 height 26
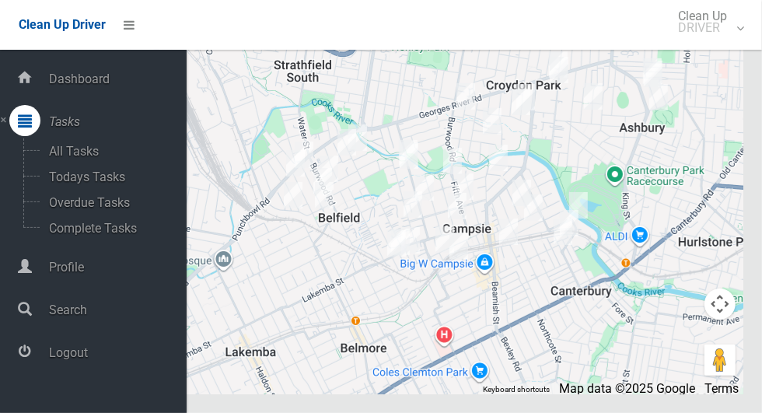
click at [86, 357] on span "Logout" at bounding box center [115, 352] width 142 height 15
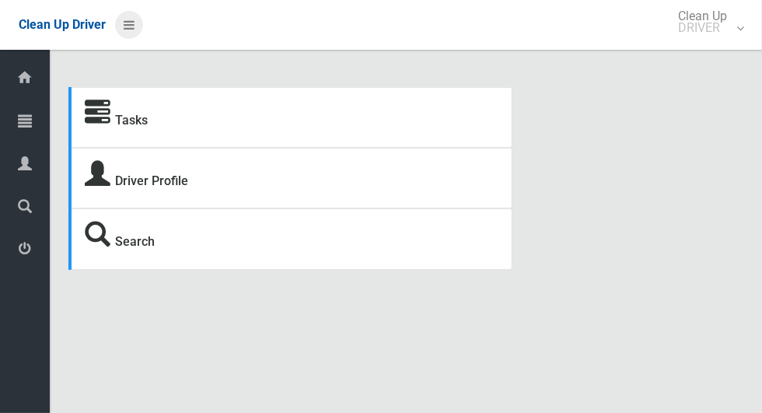
click at [134, 30] on icon at bounding box center [129, 25] width 11 height 26
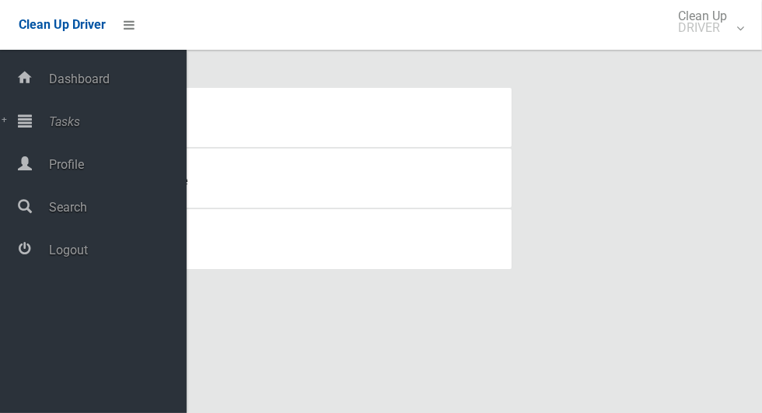
click at [80, 121] on span "Tasks" at bounding box center [115, 121] width 142 height 15
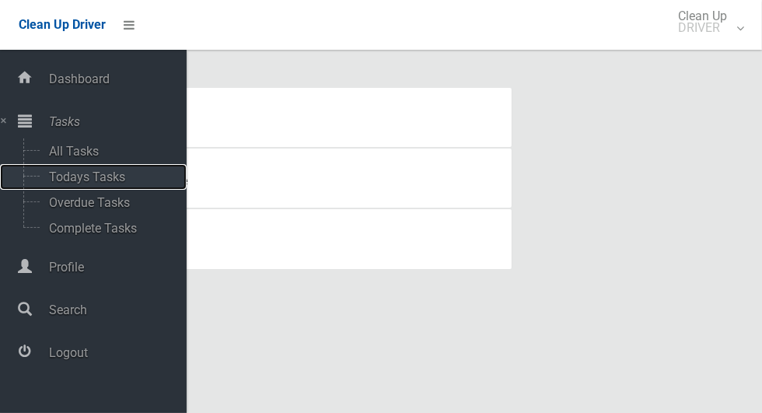
click at [89, 176] on span "Todays Tasks" at bounding box center [108, 176] width 129 height 15
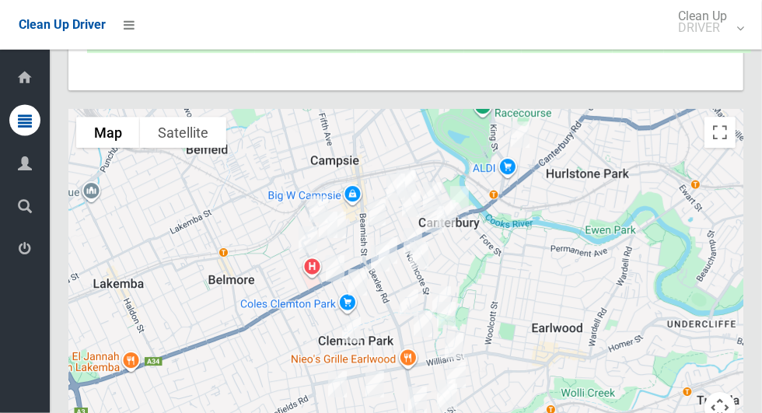
scroll to position [5608, 0]
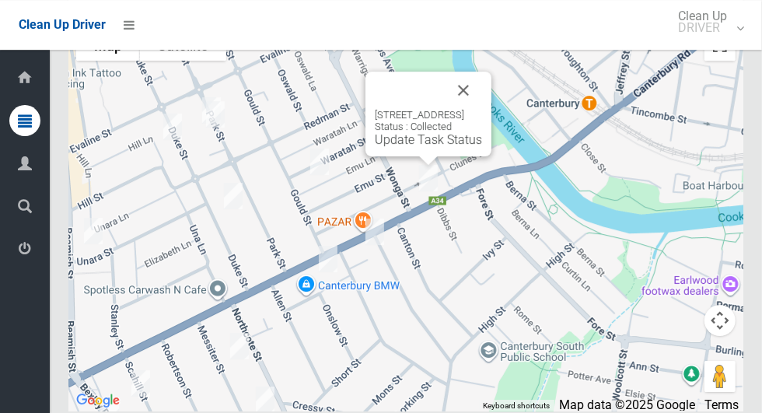
click at [491, 109] on div "287 Canterbury Road, CANTERBURY NSW 2193 Status : Collected Update Task Status" at bounding box center [428, 114] width 126 height 85
click at [482, 109] on button "Close" at bounding box center [463, 90] width 37 height 37
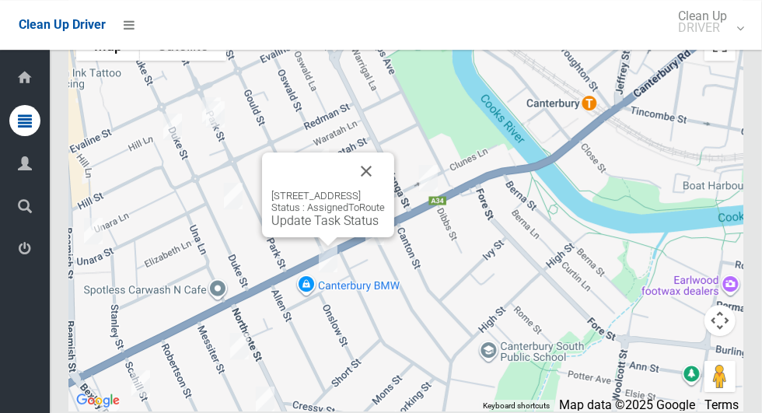
click at [385, 190] on button "Close" at bounding box center [366, 170] width 37 height 37
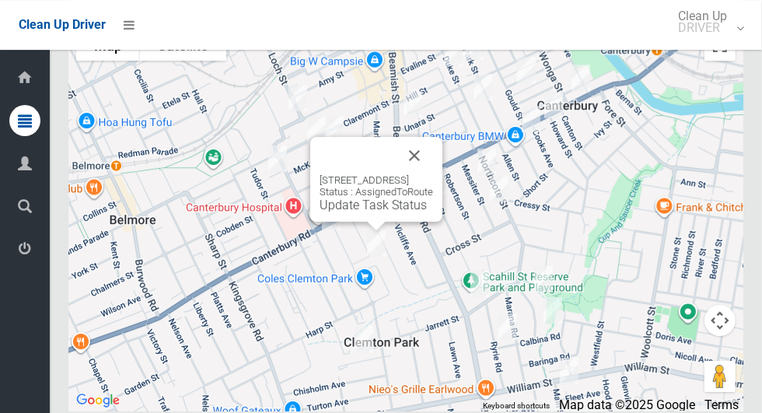
click at [433, 174] on button "Close" at bounding box center [414, 155] width 37 height 37
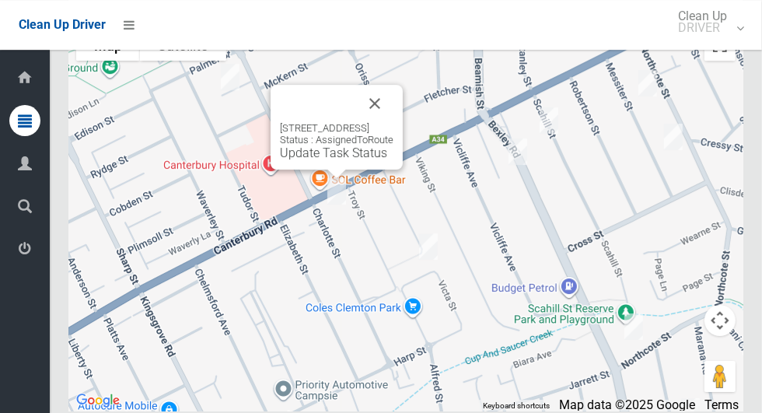
click at [393, 122] on button "Close" at bounding box center [374, 103] width 37 height 37
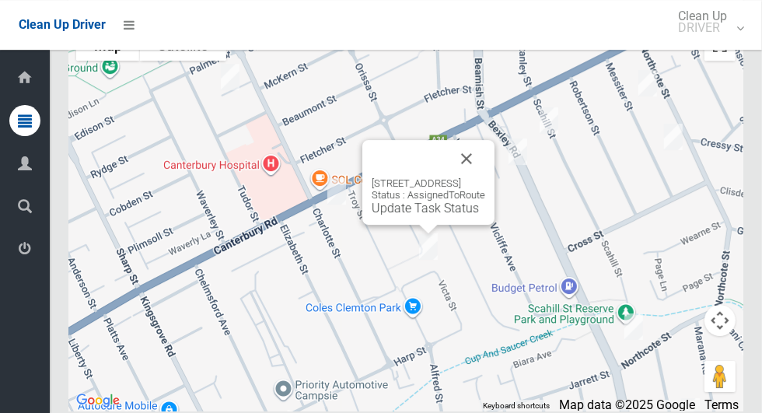
click at [485, 177] on button "Close" at bounding box center [466, 158] width 37 height 37
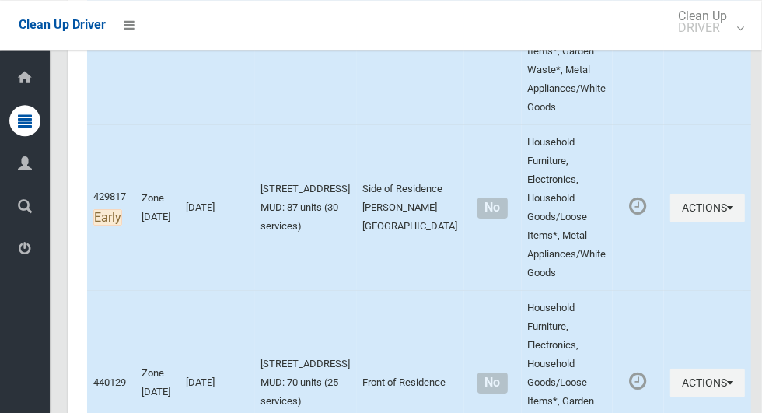
scroll to position [2918, 0]
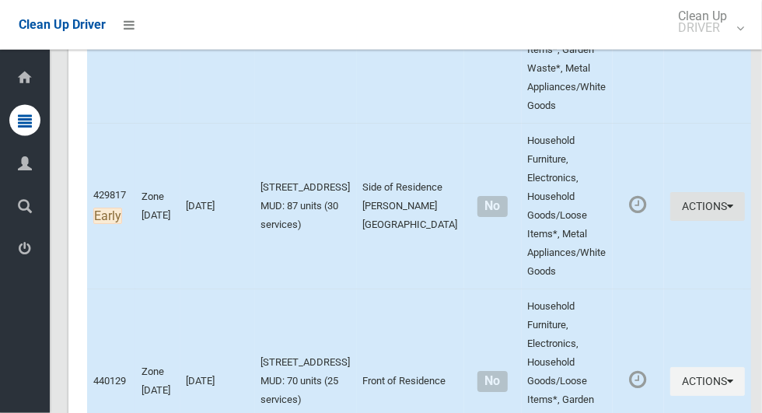
click at [727, 203] on icon "button" at bounding box center [730, 206] width 6 height 11
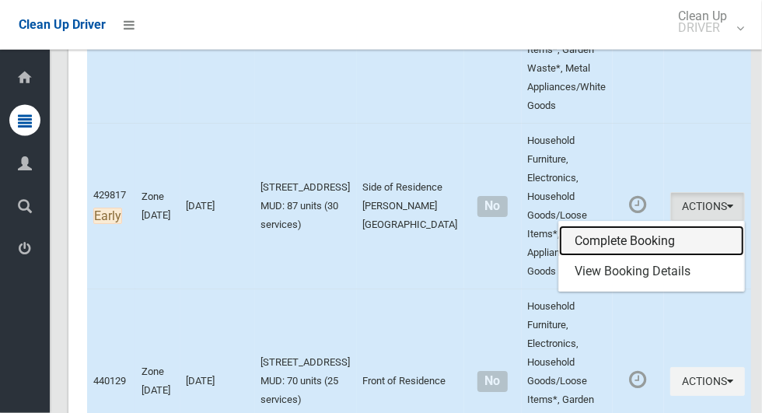
click at [632, 230] on link "Complete Booking" at bounding box center [651, 240] width 185 height 31
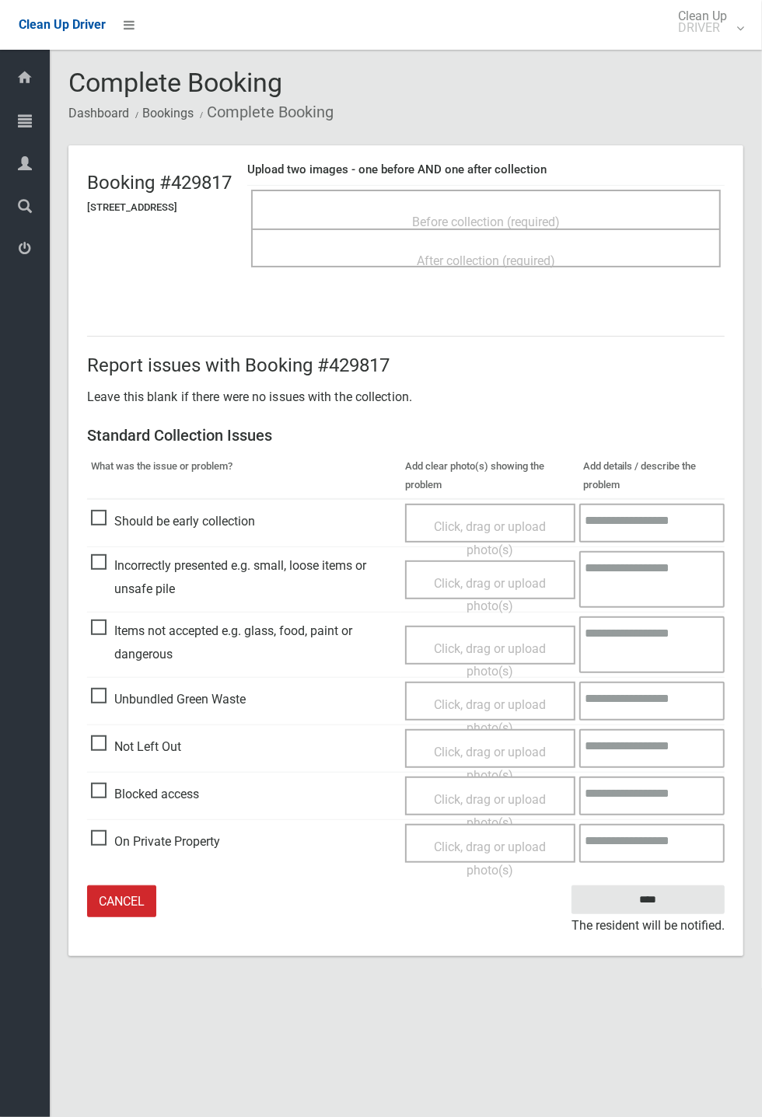
click at [42, 86] on span "Dashboard" at bounding box center [39, 79] width 5 height 15
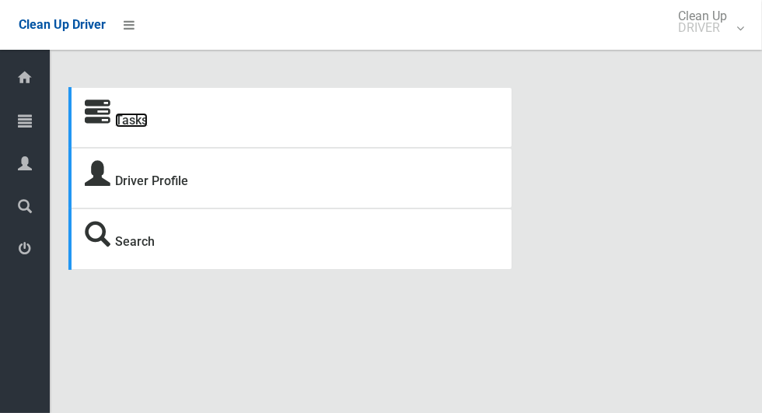
click at [144, 126] on link "Tasks" at bounding box center [131, 120] width 33 height 15
click at [131, 26] on icon at bounding box center [129, 25] width 11 height 26
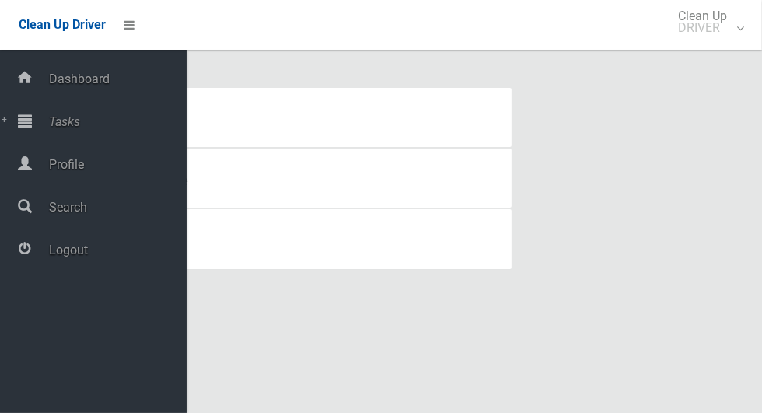
click at [80, 128] on span "Tasks" at bounding box center [115, 121] width 142 height 15
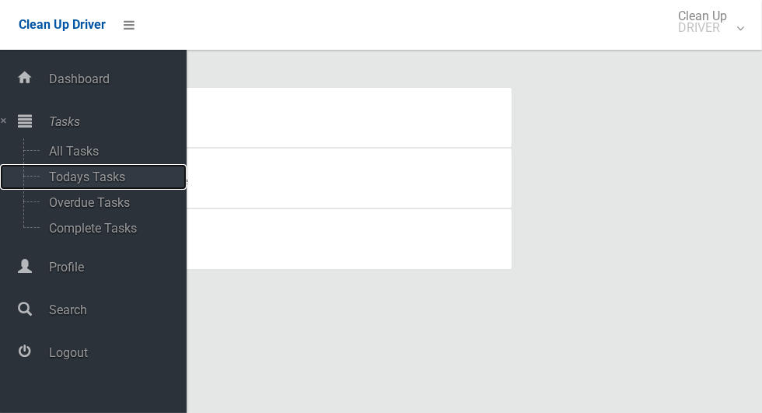
click at [117, 184] on span "Todays Tasks" at bounding box center [108, 176] width 129 height 15
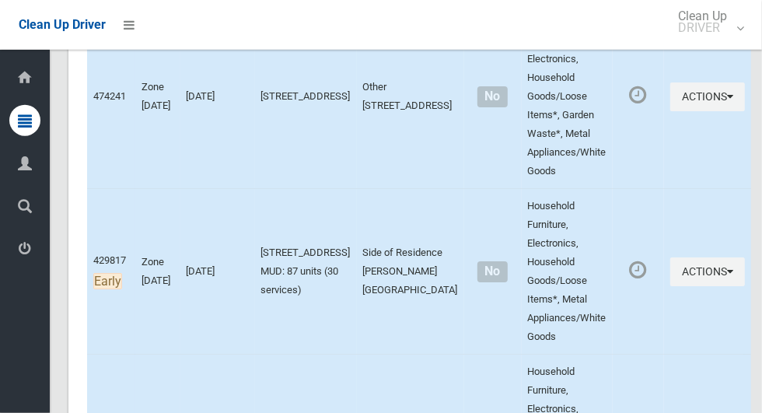
scroll to position [2852, 0]
click at [689, 266] on button "Actions" at bounding box center [707, 271] width 75 height 29
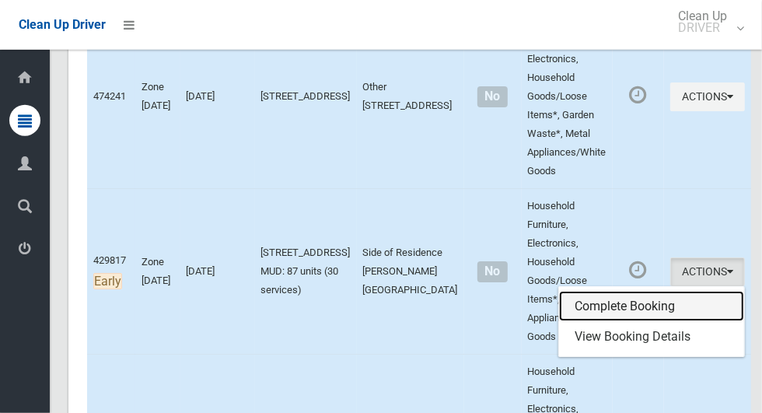
click at [619, 295] on link "Complete Booking" at bounding box center [651, 306] width 185 height 31
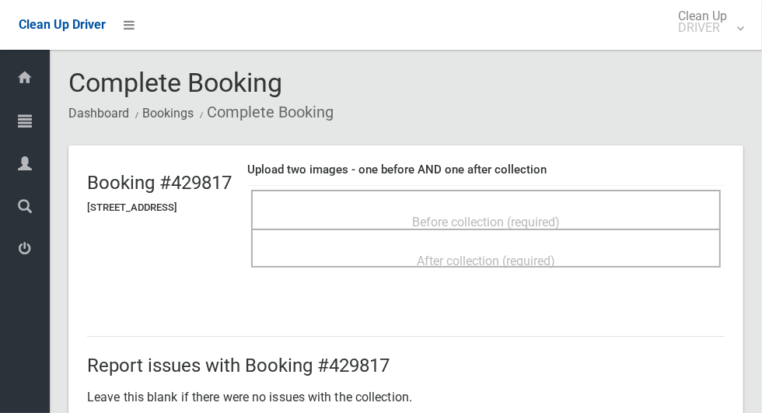
click at [536, 215] on span "Before collection (required)" at bounding box center [486, 222] width 148 height 15
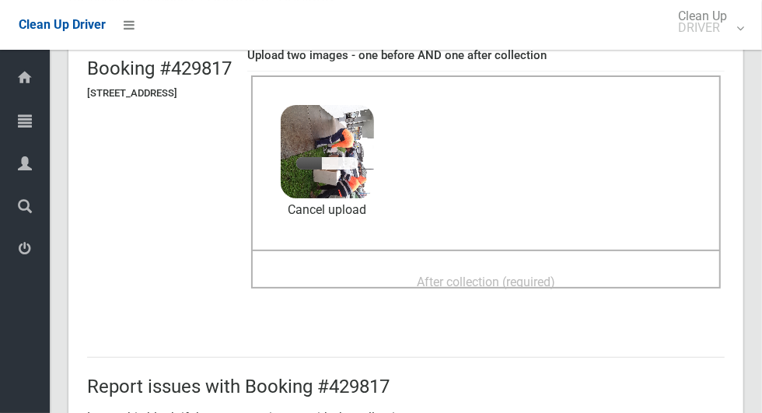
scroll to position [114, 0]
click at [555, 285] on span "After collection (required)" at bounding box center [486, 281] width 138 height 15
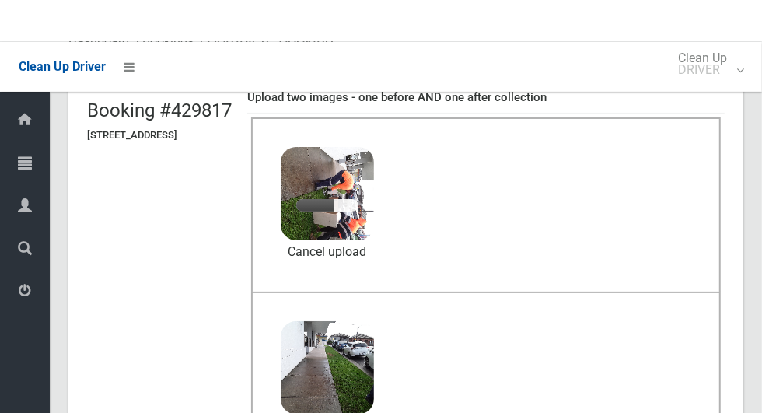
scroll to position [72, 0]
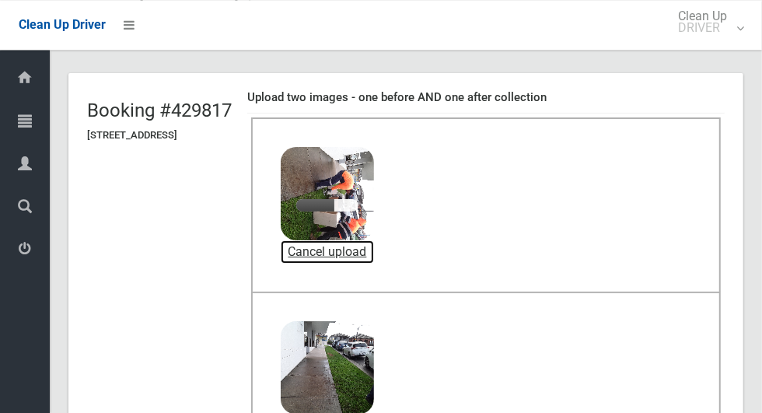
click at [374, 256] on link "Cancel upload" at bounding box center [327, 251] width 93 height 23
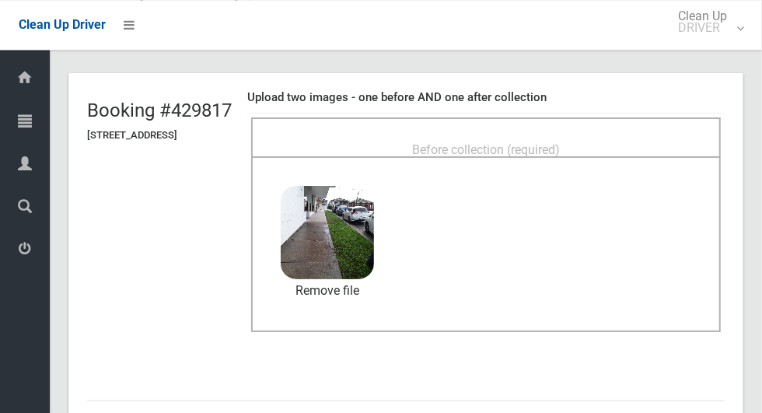
click at [510, 142] on span "Before collection (required)" at bounding box center [486, 149] width 148 height 15
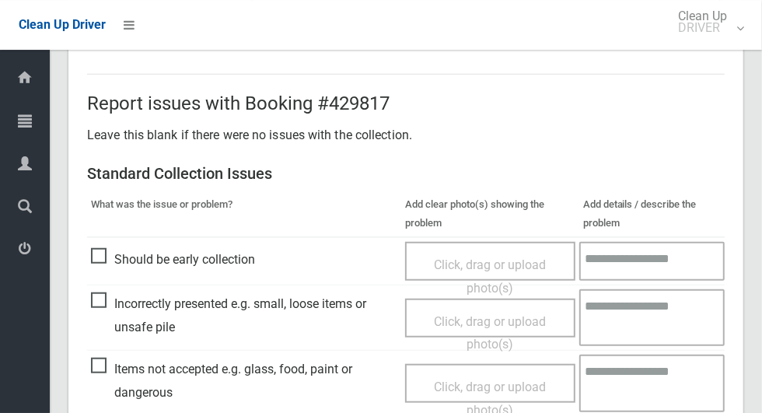
scroll to position [803, 0]
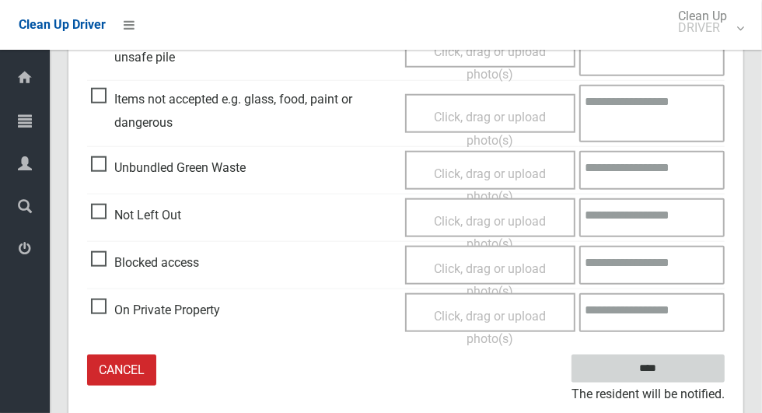
click at [638, 370] on input "****" at bounding box center [647, 369] width 153 height 29
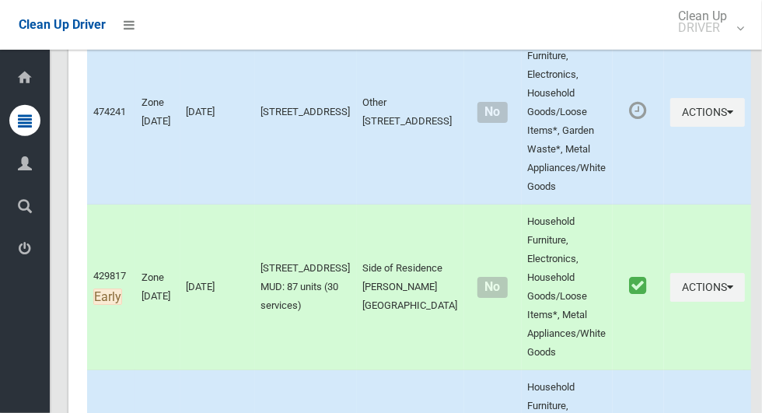
scroll to position [2959, 0]
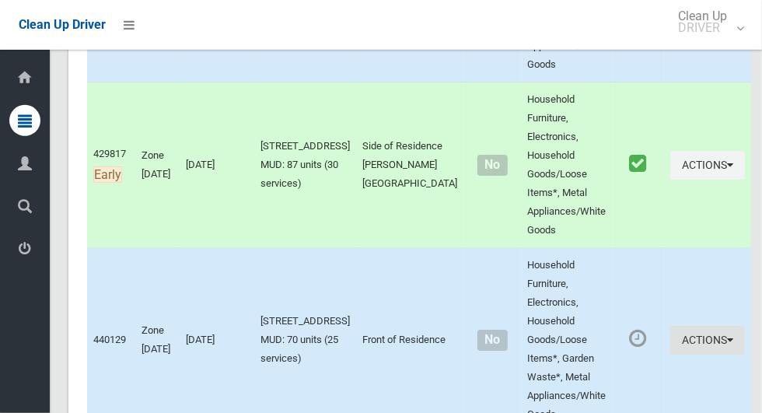
click at [727, 340] on icon "button" at bounding box center [730, 339] width 6 height 11
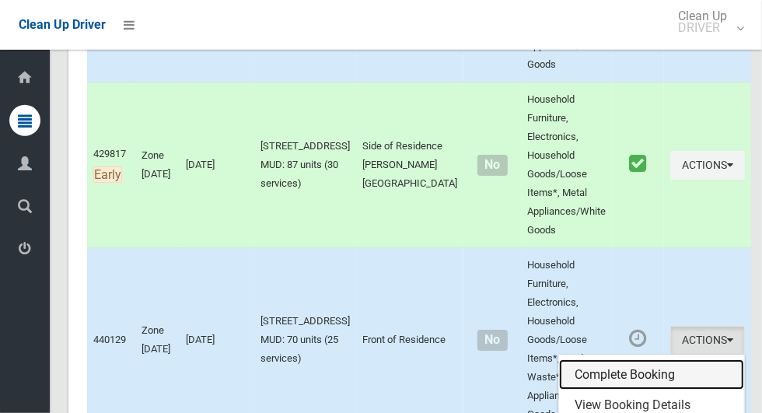
click at [610, 369] on link "Complete Booking" at bounding box center [651, 374] width 185 height 31
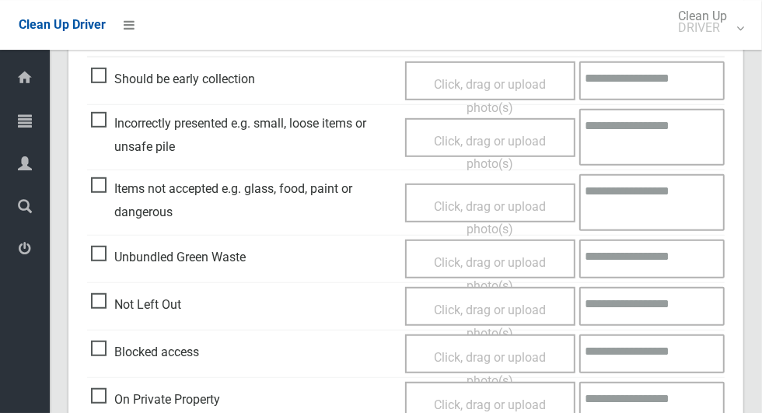
scroll to position [442, 0]
click at [480, 305] on span "Click, drag or upload photo(s)" at bounding box center [490, 321] width 112 height 38
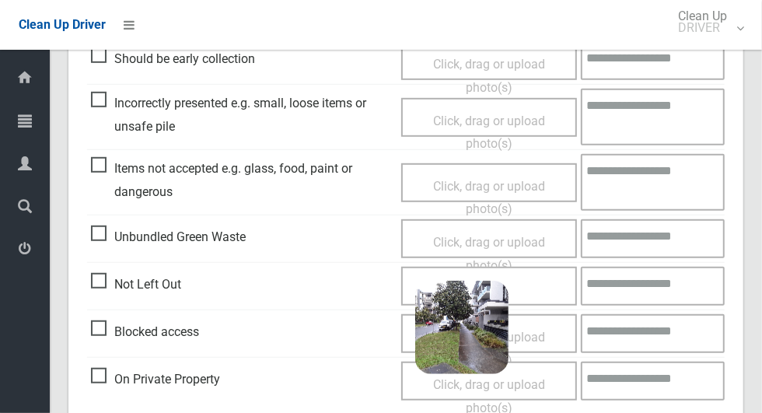
scroll to position [533, 0]
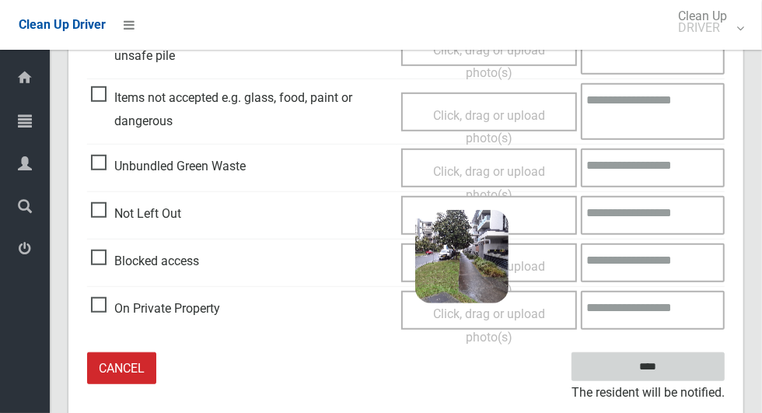
click at [648, 378] on input "****" at bounding box center [647, 366] width 153 height 29
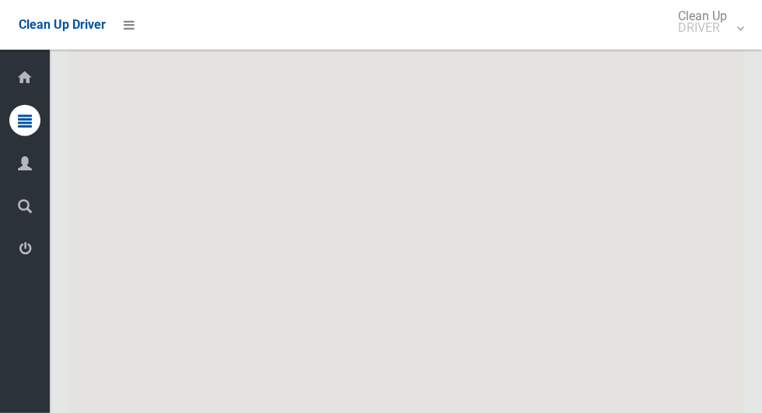
scroll to position [5608, 0]
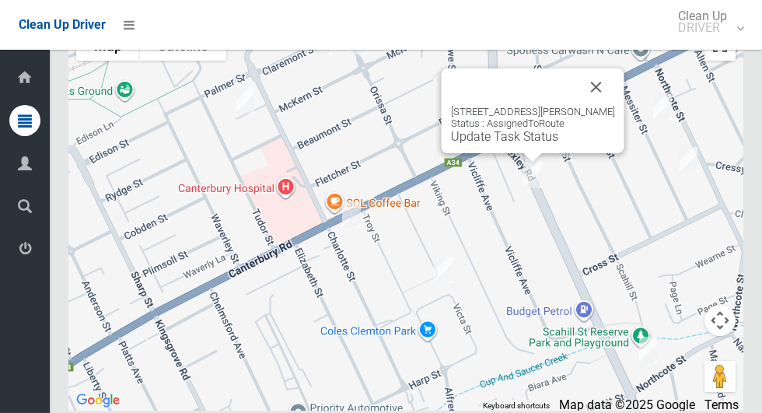
click at [612, 106] on button "Close" at bounding box center [596, 86] width 37 height 37
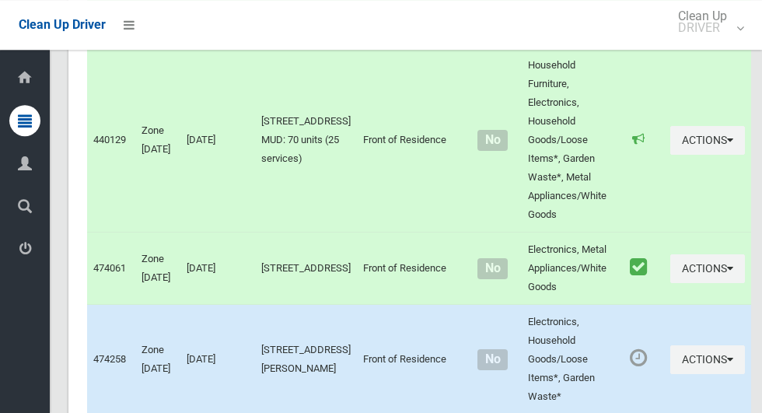
scroll to position [3160, 0]
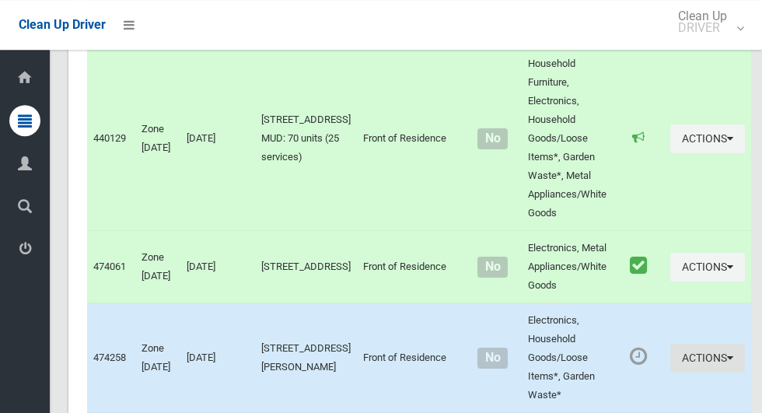
click at [727, 352] on icon "button" at bounding box center [730, 357] width 6 height 11
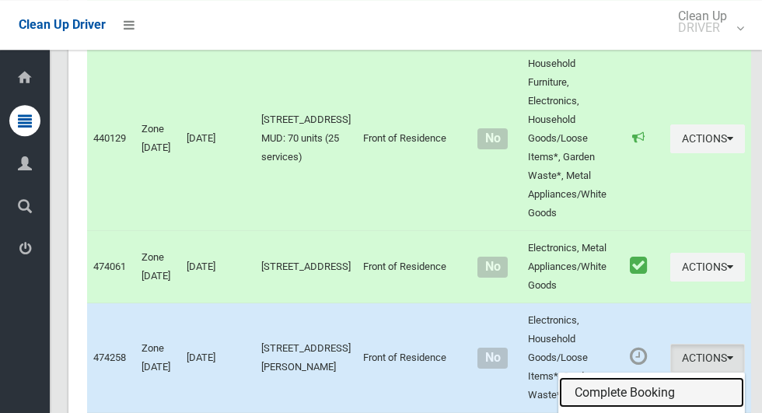
click at [609, 379] on link "Complete Booking" at bounding box center [651, 392] width 185 height 31
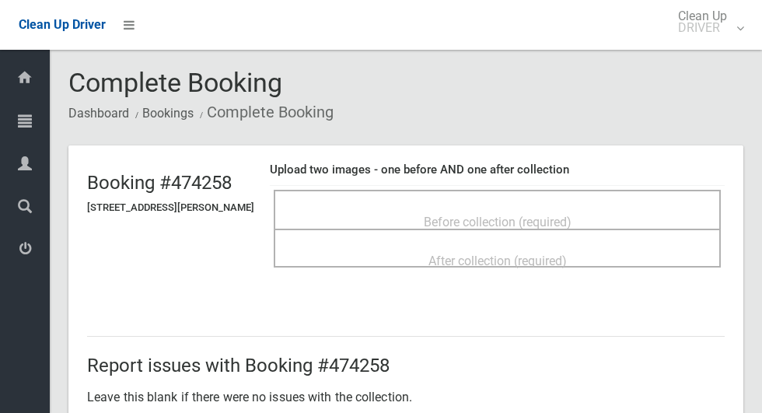
click at [611, 207] on div "Before collection (required)" at bounding box center [497, 221] width 413 height 29
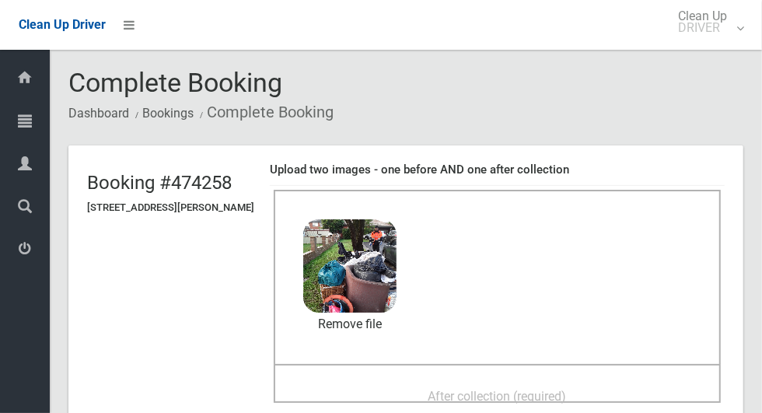
click at [548, 390] on span "After collection (required)" at bounding box center [497, 396] width 138 height 15
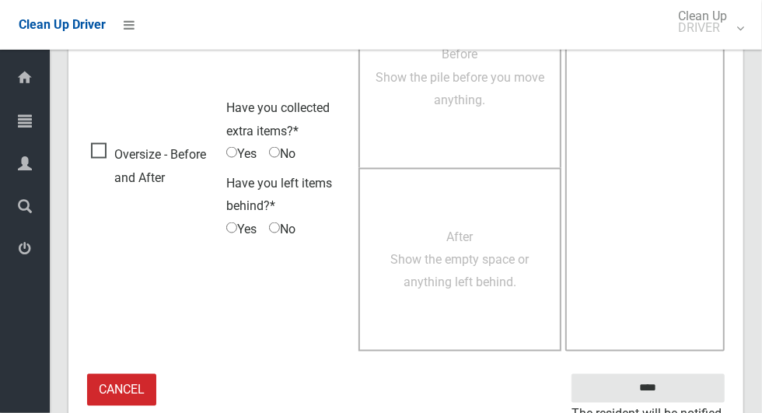
scroll to position [1272, 0]
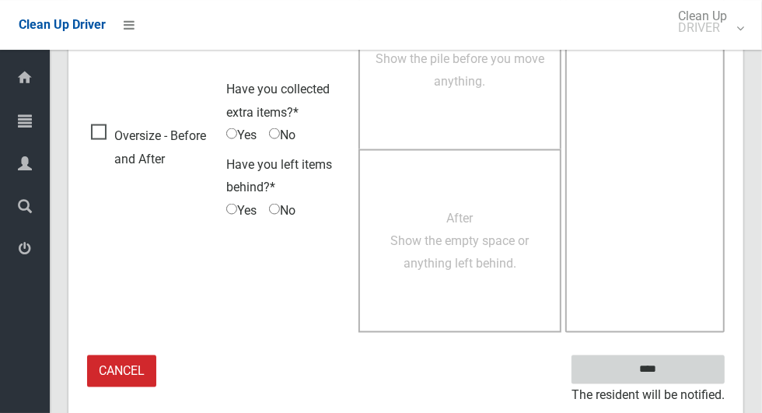
click at [654, 362] on input "****" at bounding box center [647, 369] width 153 height 29
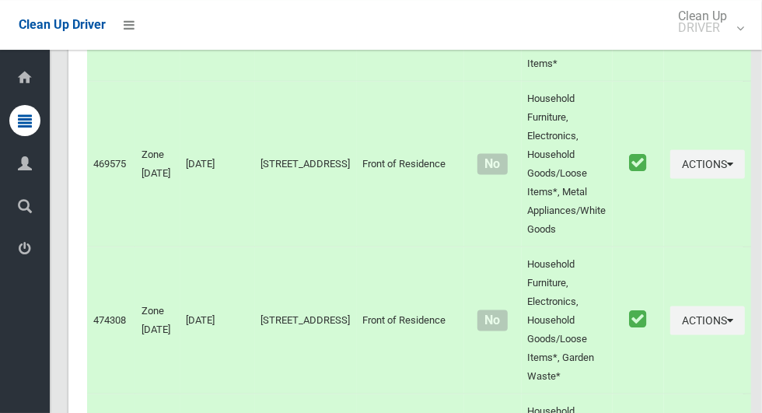
scroll to position [5608, 0]
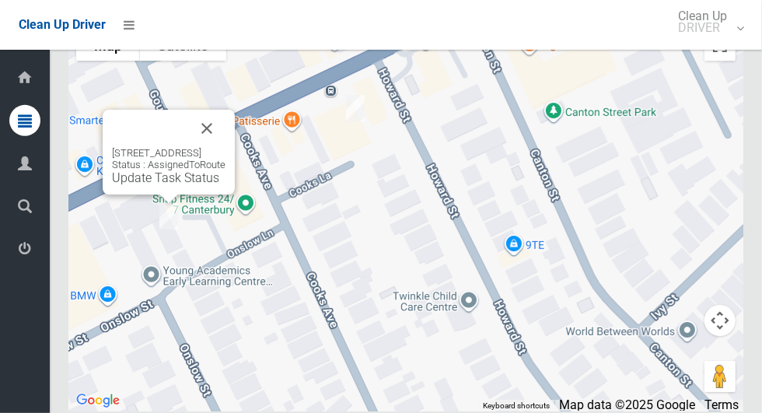
click at [225, 147] on button "Close" at bounding box center [206, 128] width 37 height 37
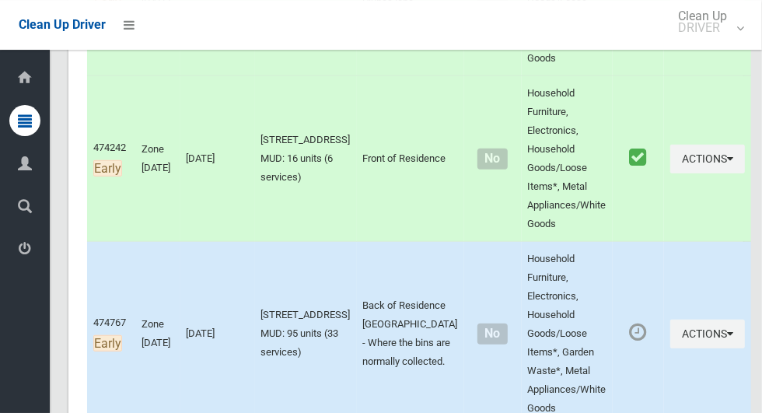
scroll to position [426, 0]
click at [697, 325] on button "Actions" at bounding box center [707, 333] width 75 height 29
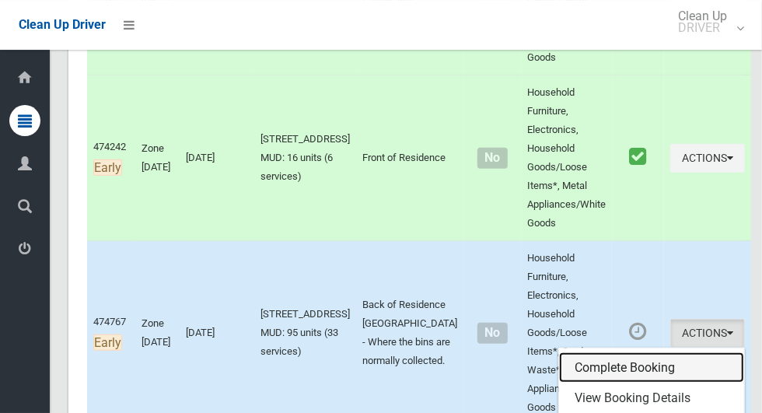
click at [631, 361] on link "Complete Booking" at bounding box center [651, 367] width 185 height 31
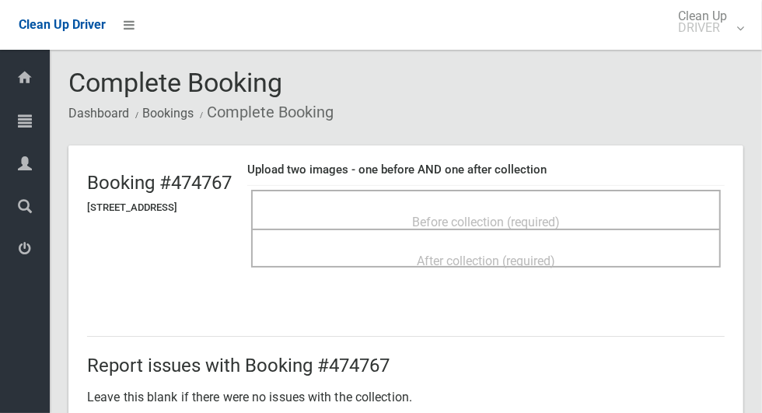
click at [560, 215] on span "Before collection (required)" at bounding box center [486, 222] width 148 height 15
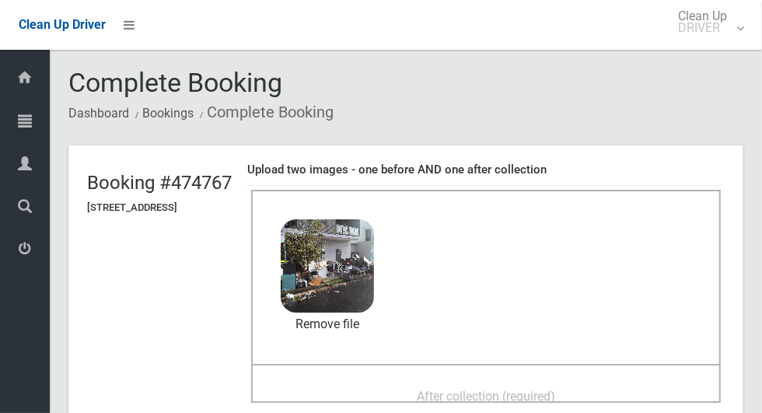
click at [444, 381] on div "After collection (required)" at bounding box center [485, 395] width 435 height 29
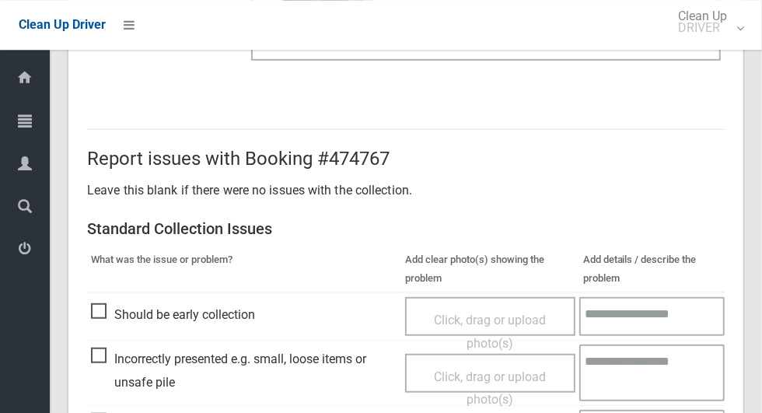
scroll to position [803, 0]
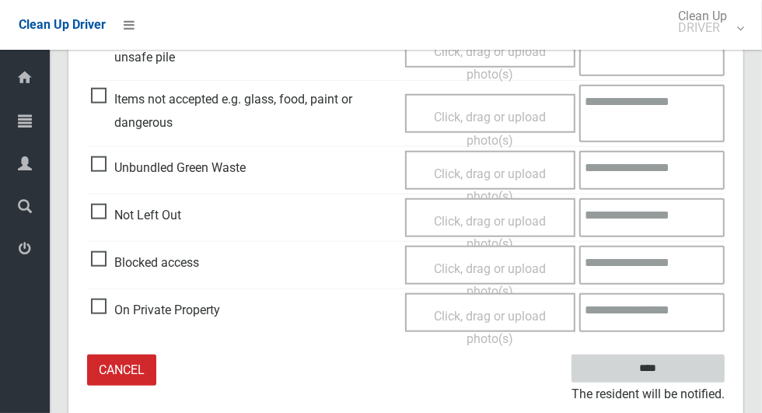
click at [668, 365] on input "****" at bounding box center [647, 369] width 153 height 29
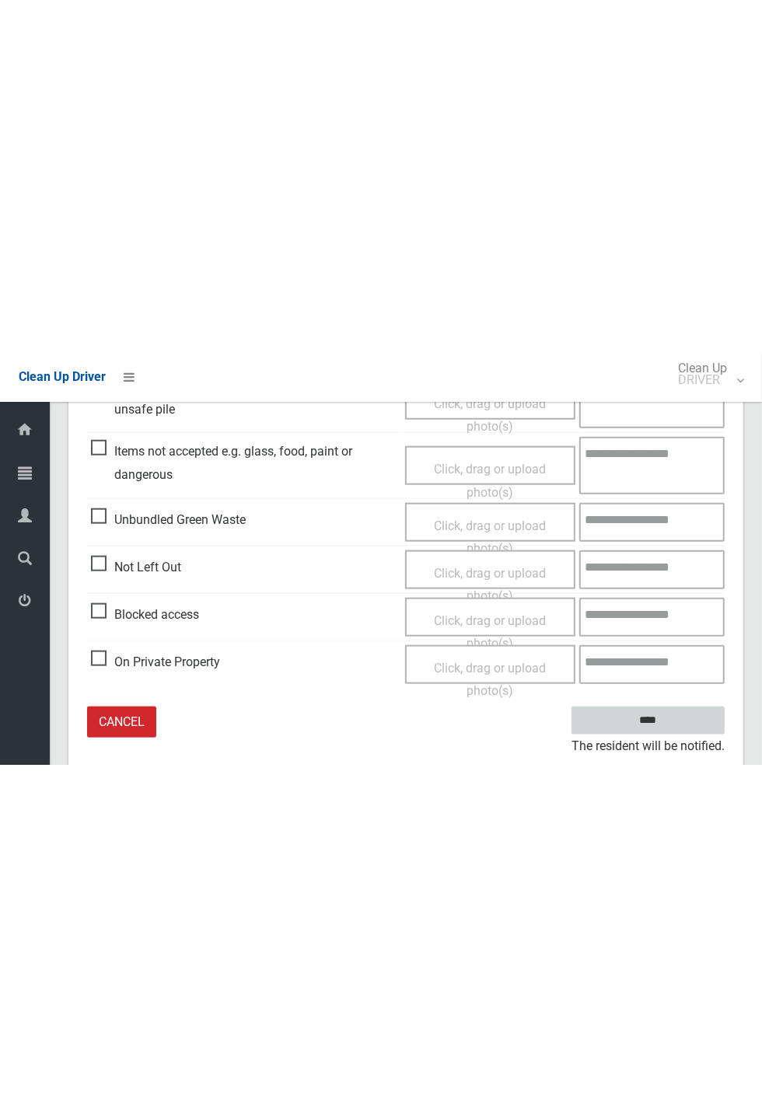
scroll to position [144, 0]
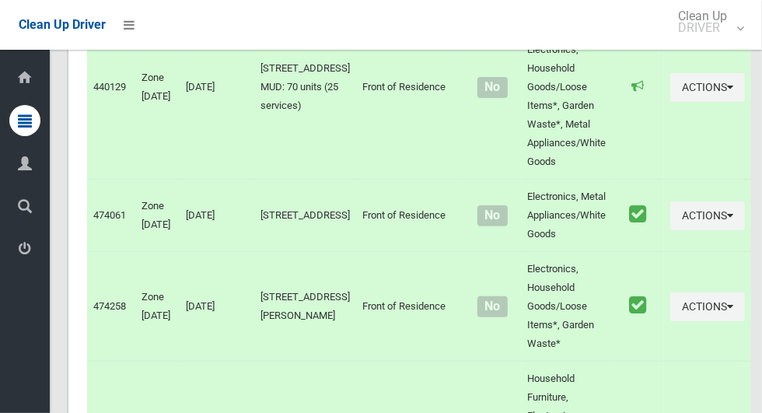
scroll to position [5608, 0]
